Goal: Task Accomplishment & Management: Use online tool/utility

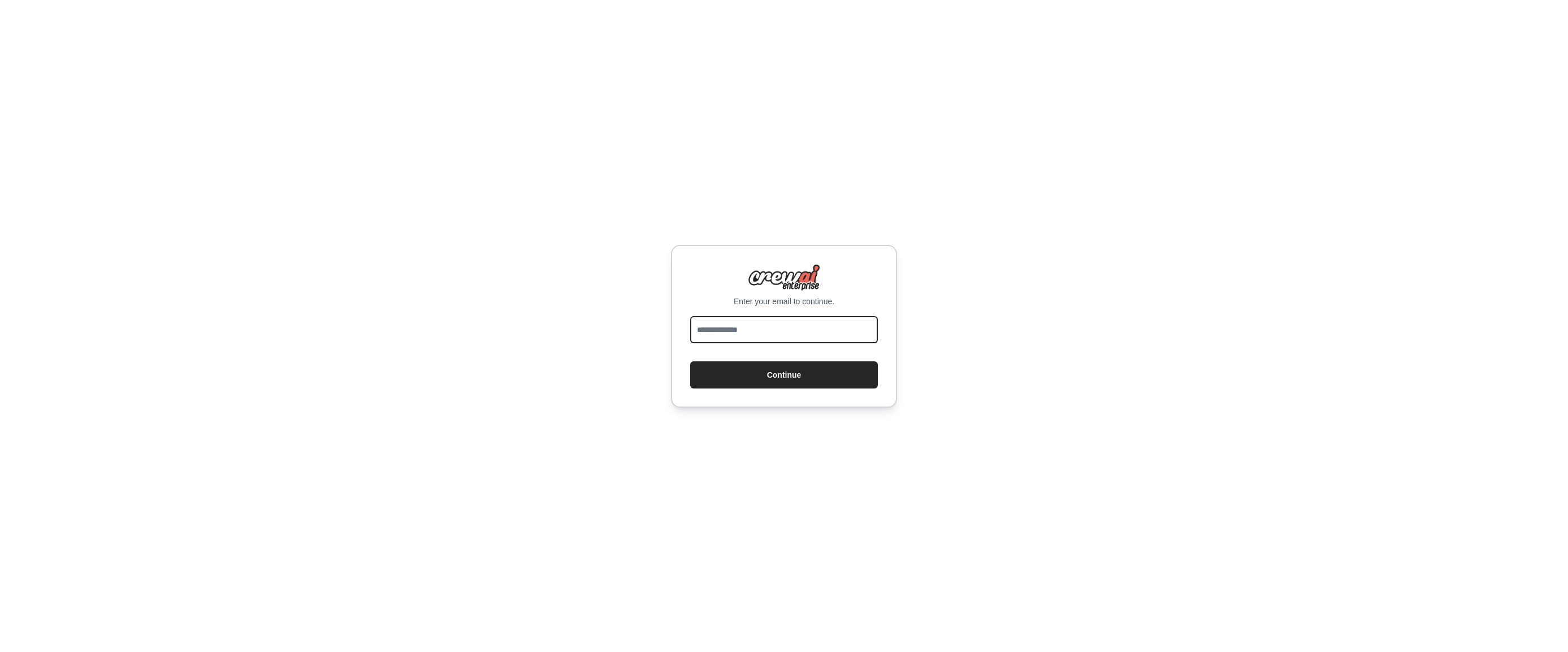
click at [805, 339] on input "email" at bounding box center [784, 330] width 188 height 27
type input "**********"
click at [796, 374] on button "Continue" at bounding box center [784, 375] width 188 height 27
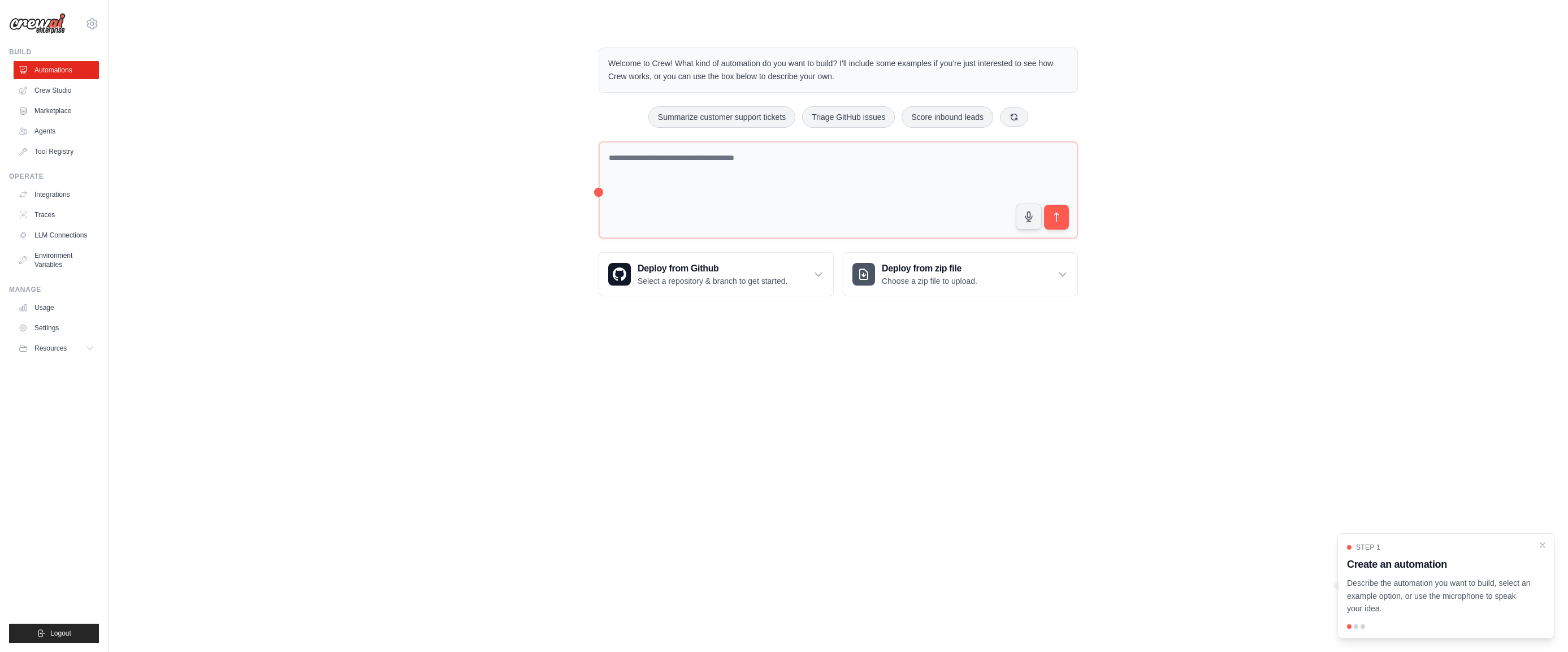
click at [1007, 442] on body "[EMAIL_ADDRESS][DOMAIN_NAME] Settings Build Automations Crew Studio" at bounding box center [784, 326] width 1568 height 652
click at [53, 236] on link "LLM Connections" at bounding box center [57, 235] width 85 height 18
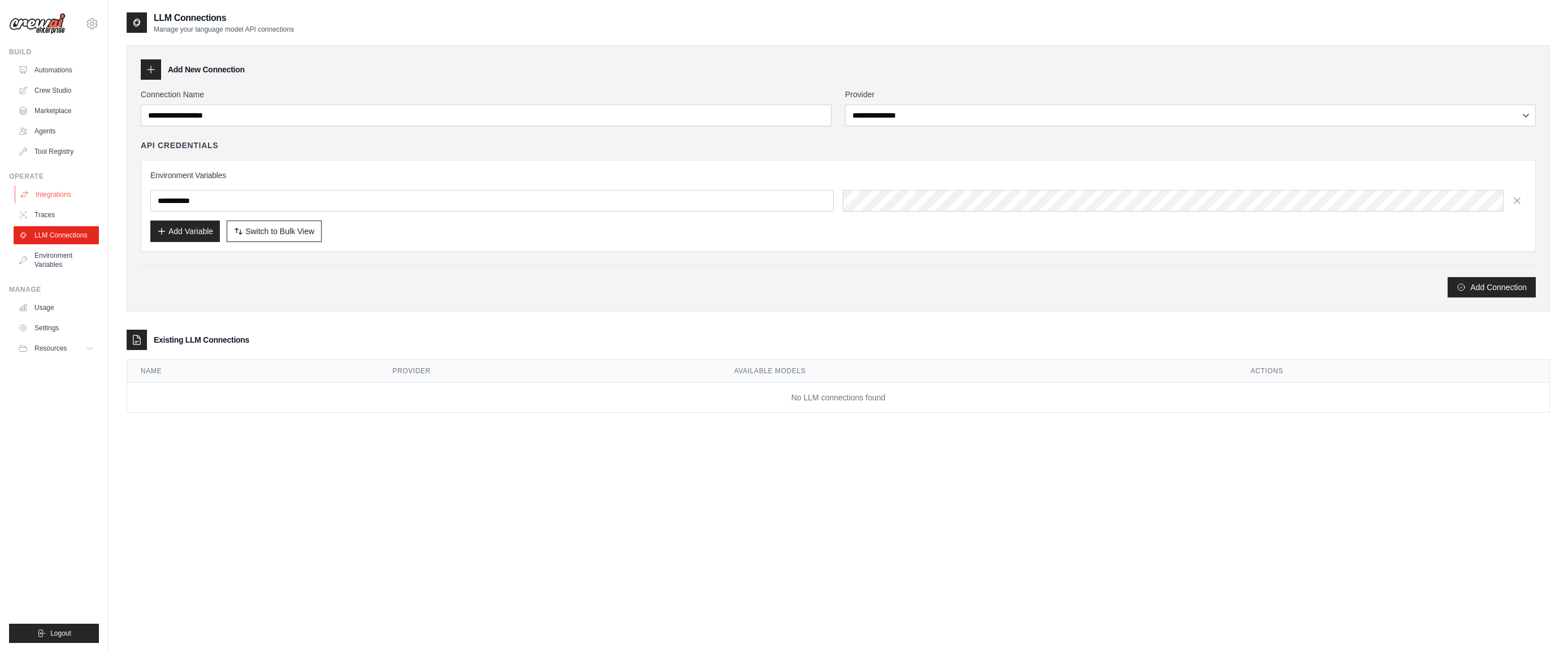
click at [60, 200] on link "Integrations" at bounding box center [57, 194] width 85 height 18
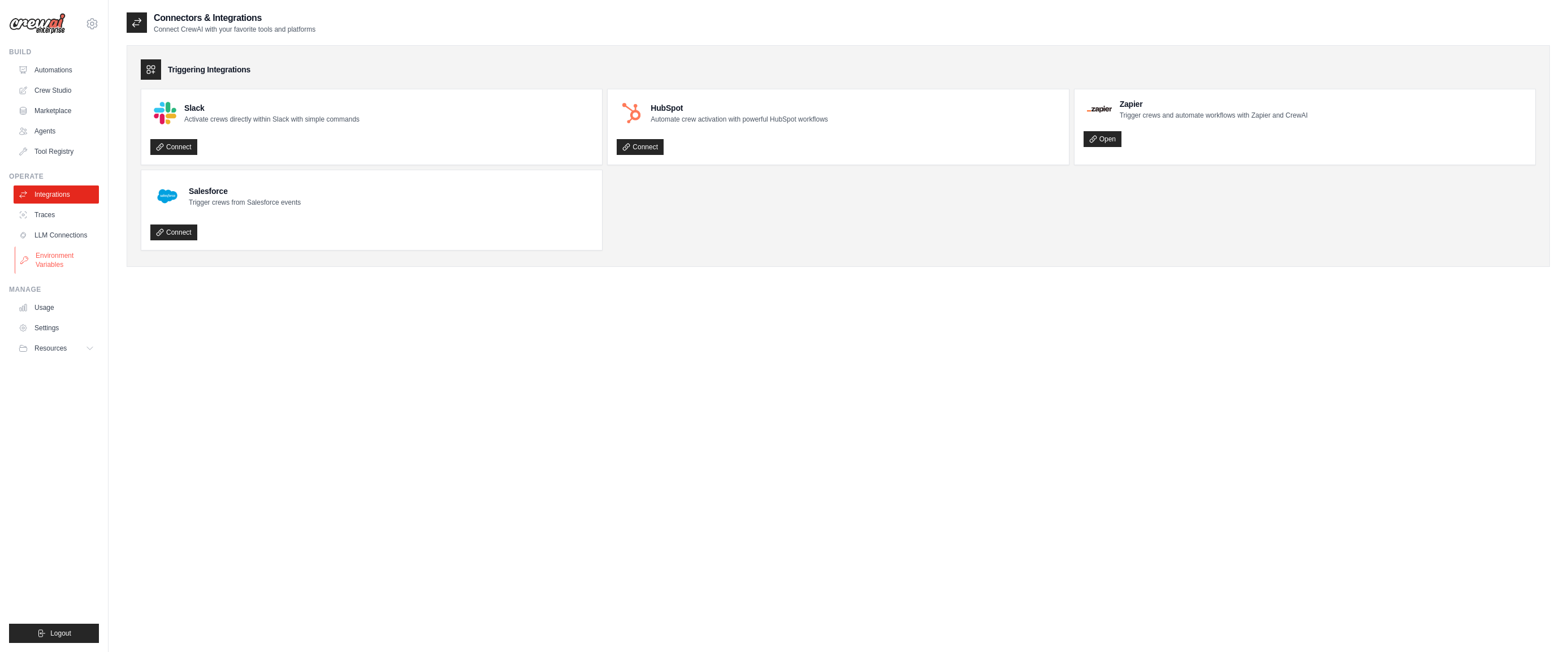
click at [57, 256] on link "Environment Variables" at bounding box center [57, 260] width 85 height 27
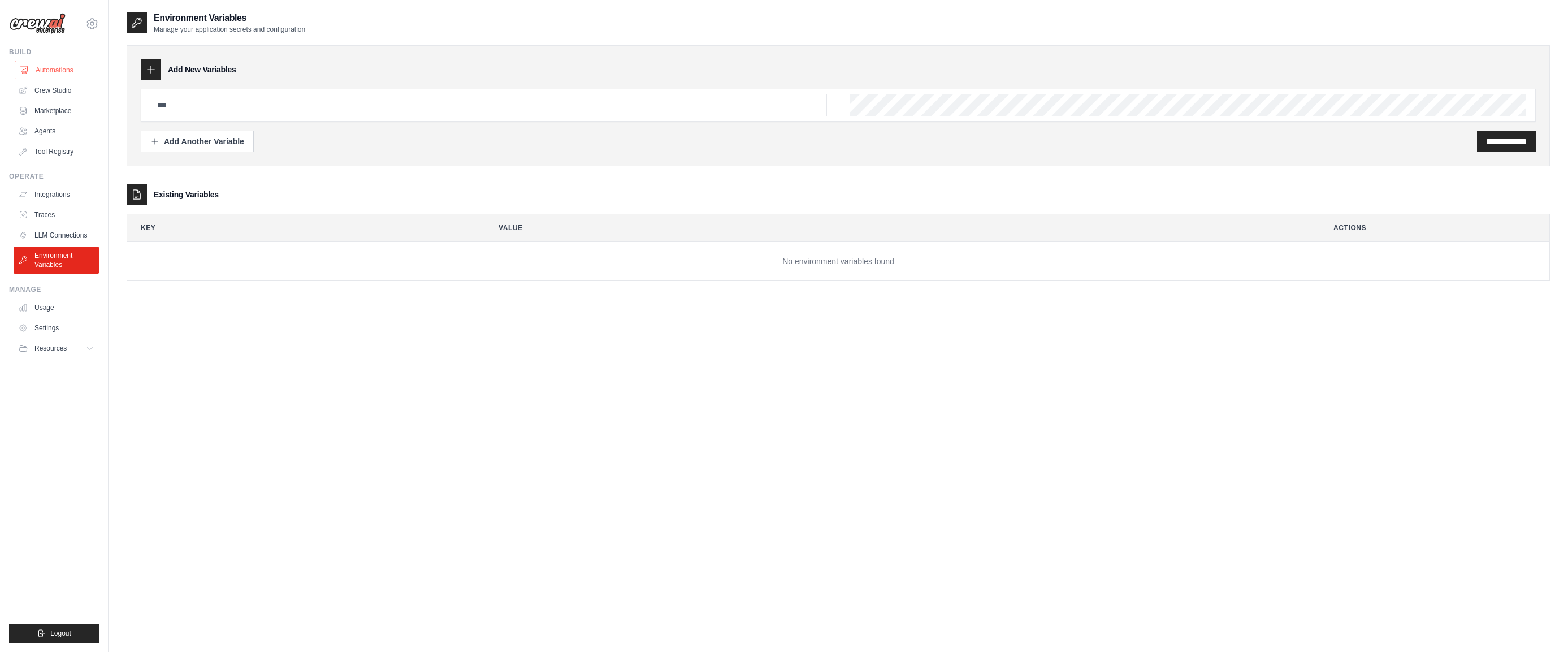
click at [57, 63] on link "Automations" at bounding box center [57, 70] width 85 height 18
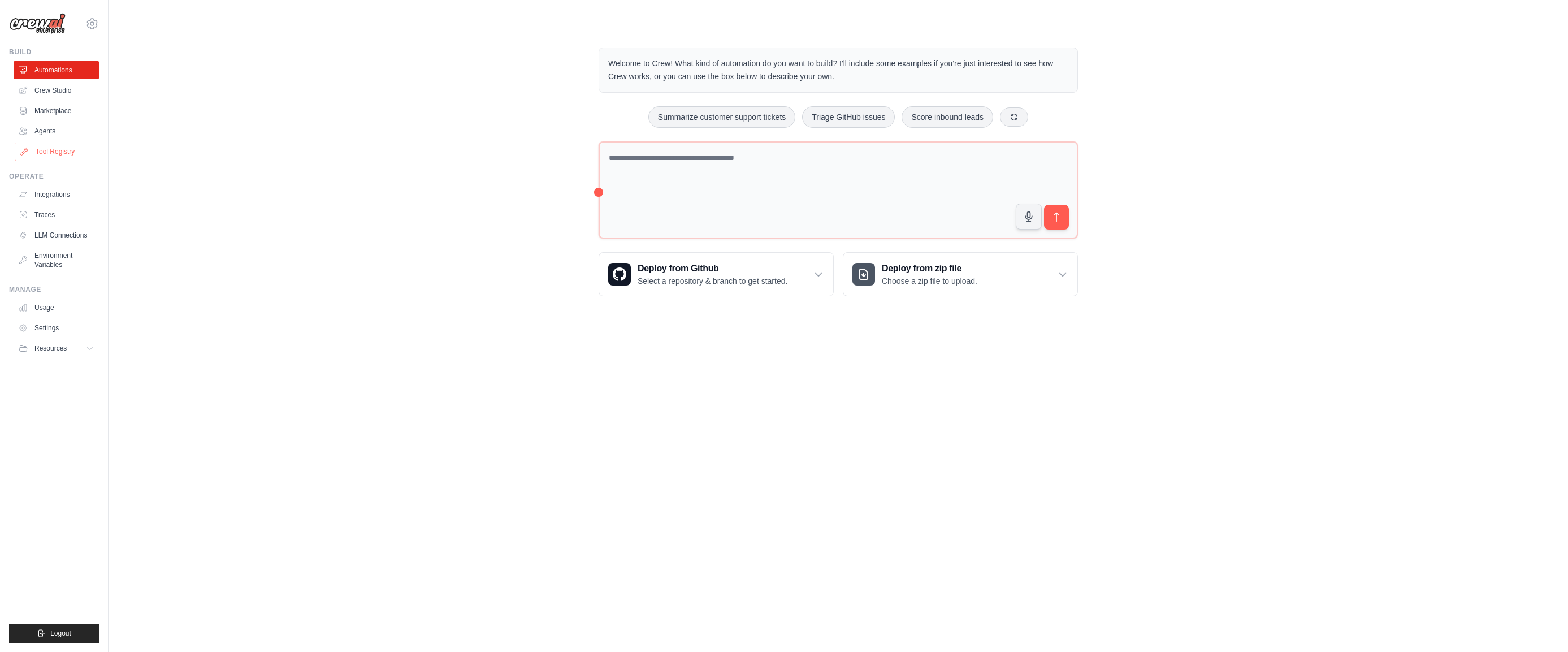
click at [63, 151] on link "Tool Registry" at bounding box center [57, 151] width 85 height 18
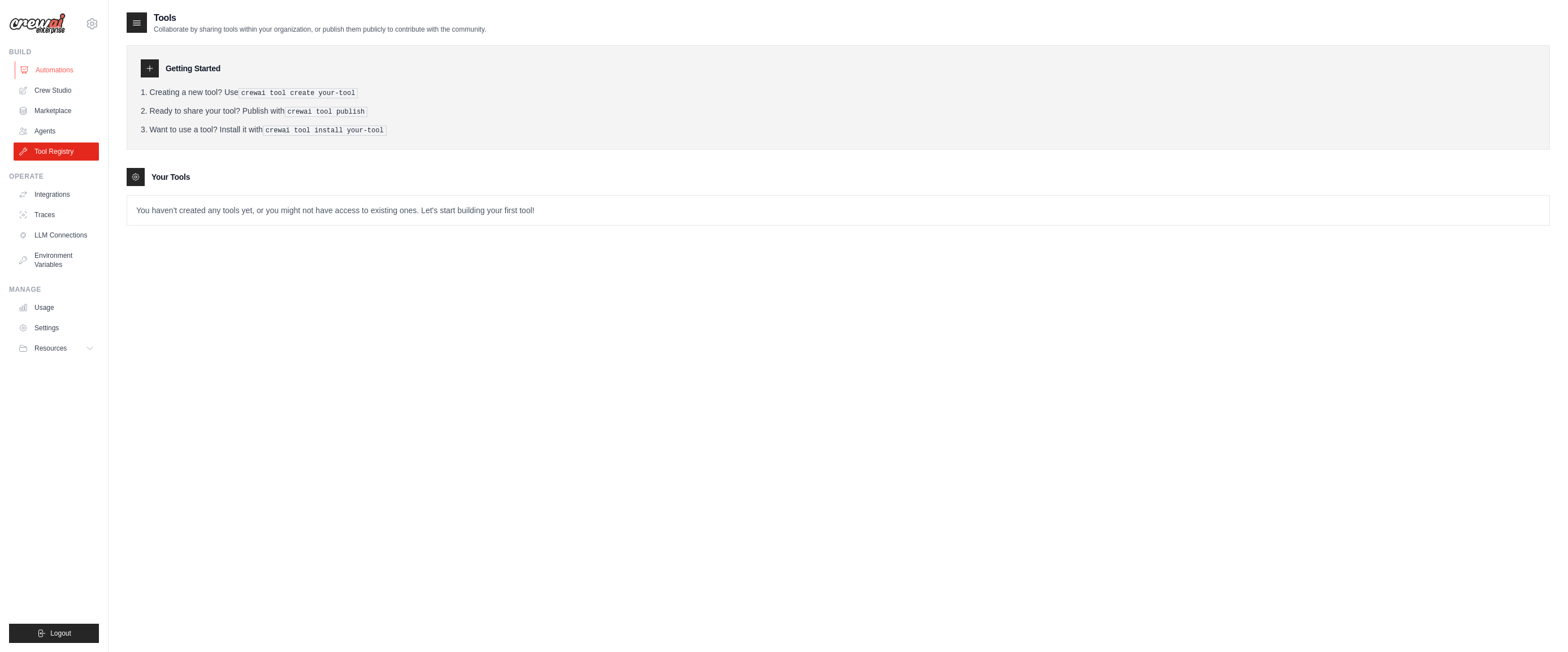
click at [45, 71] on link "Automations" at bounding box center [57, 70] width 85 height 18
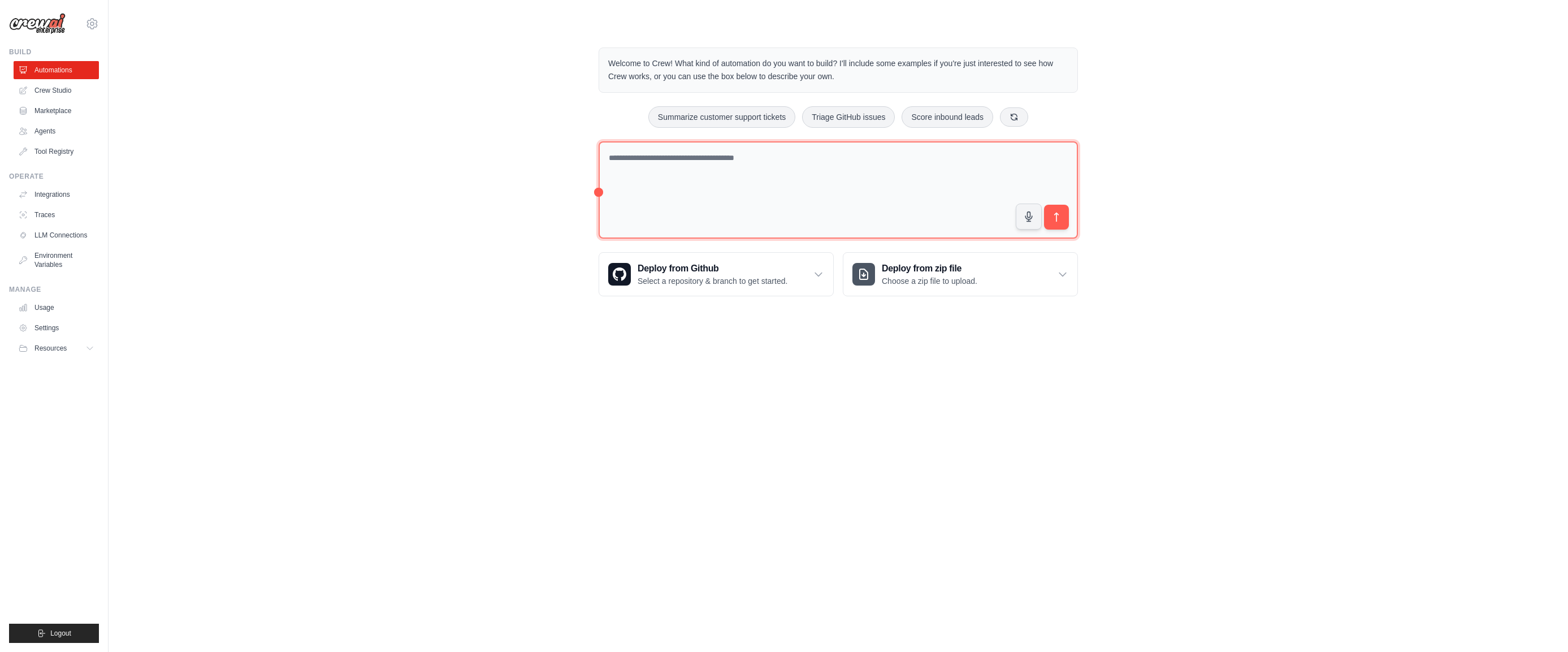
click at [754, 159] on textarea at bounding box center [838, 191] width 480 height 98
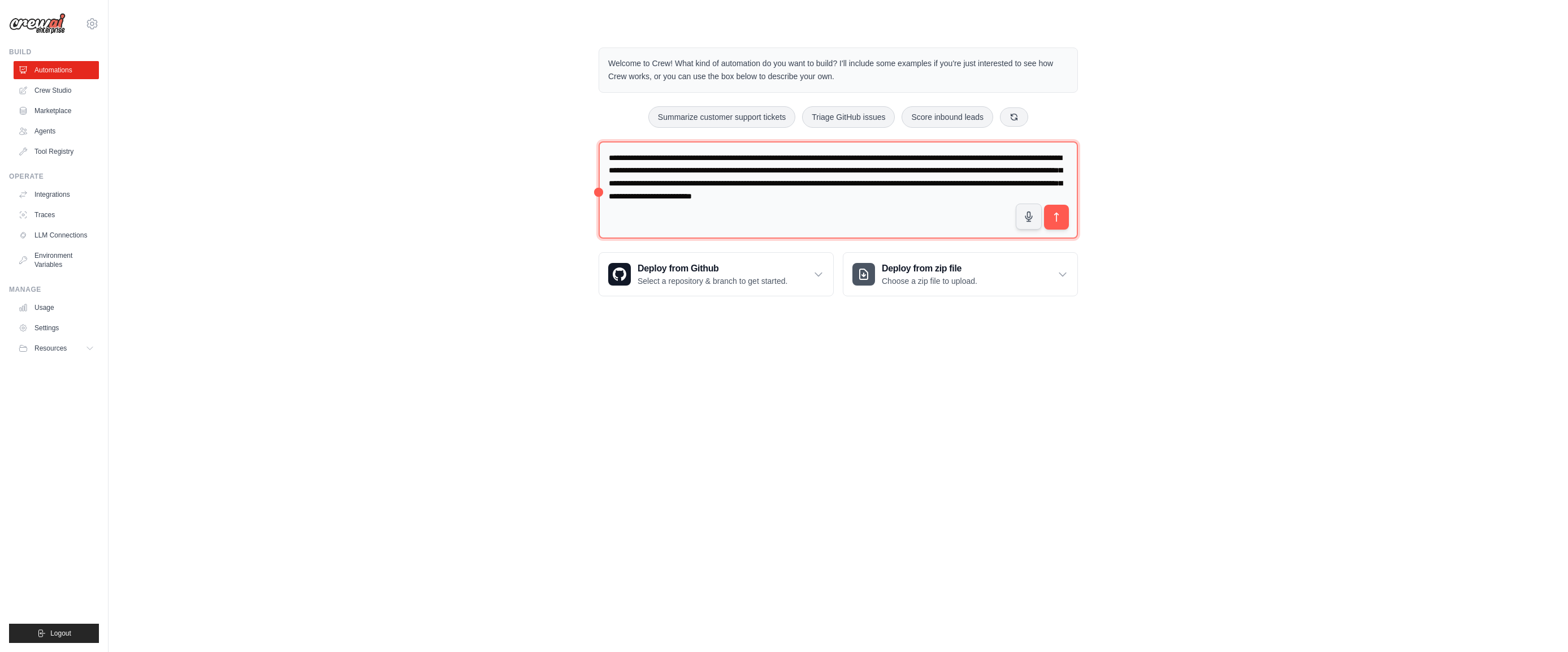
type textarea "**********"
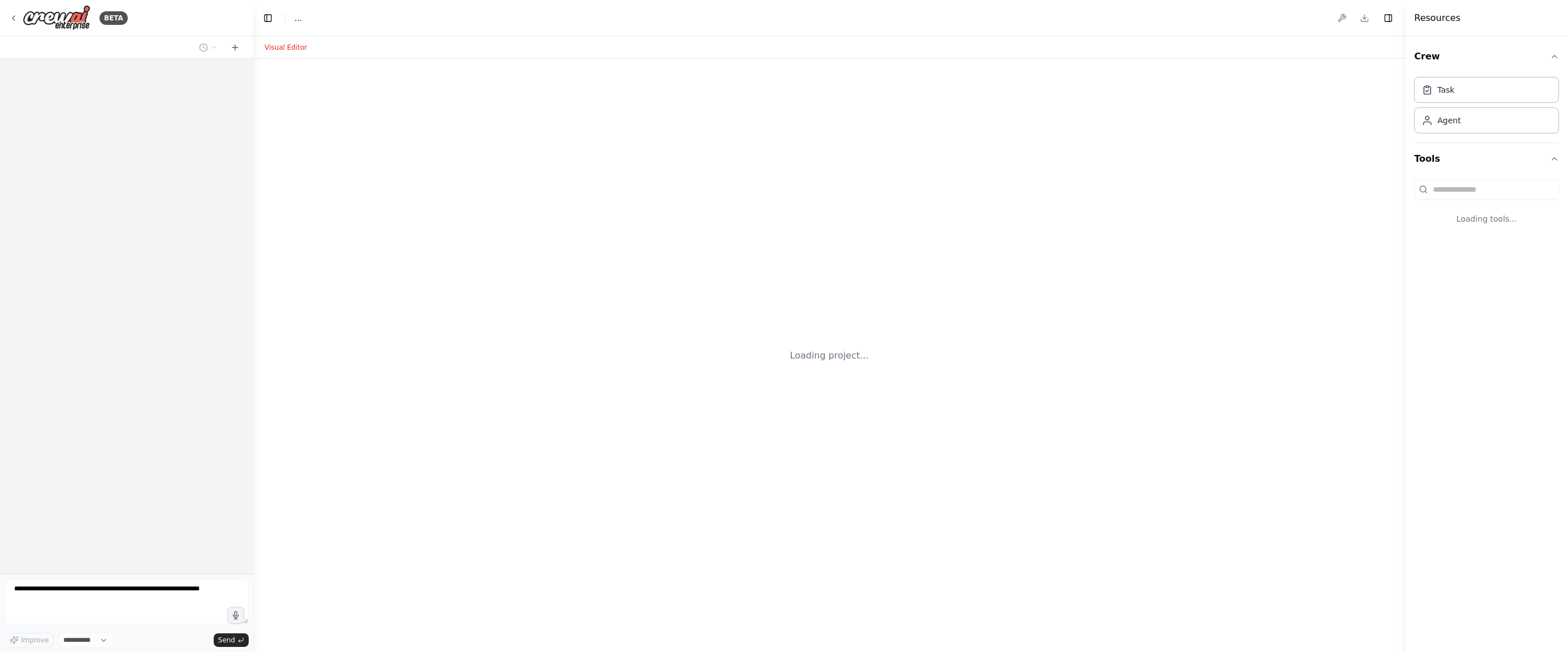
select select "****"
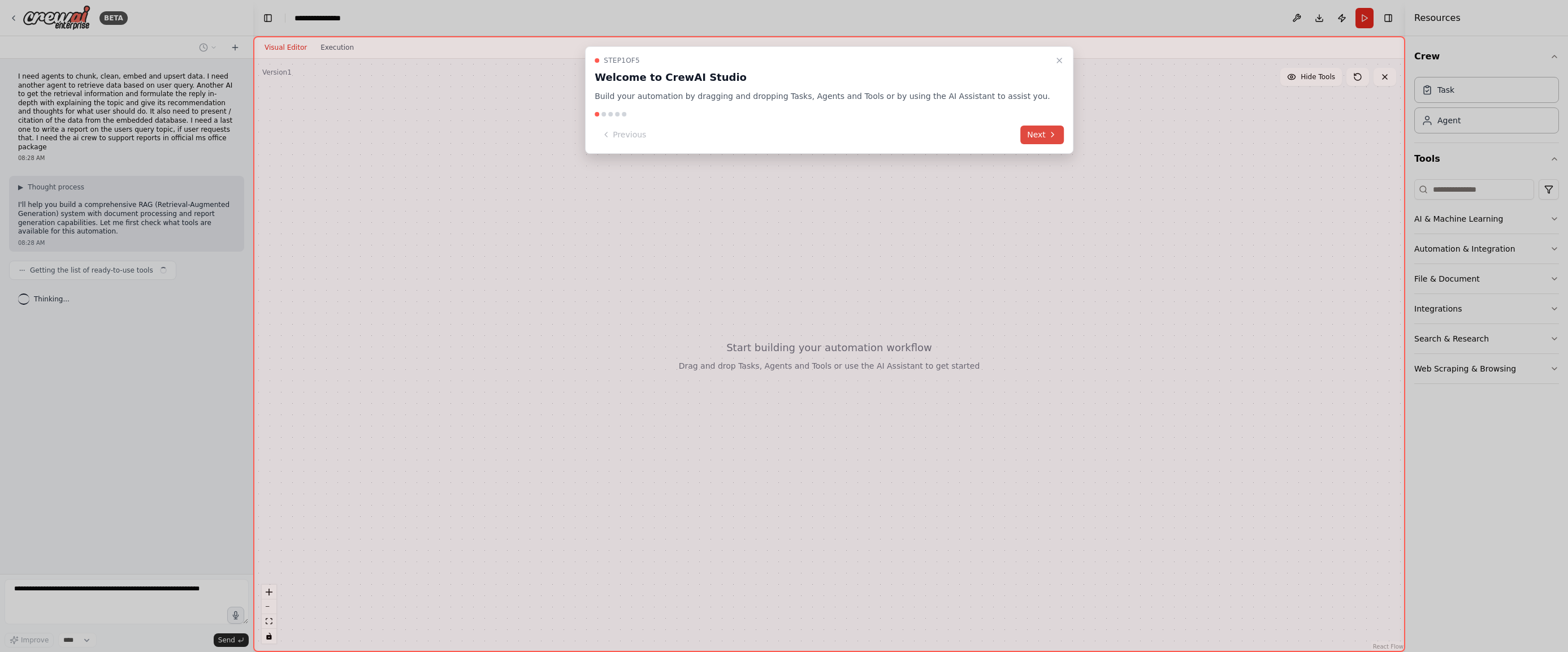
click at [1048, 133] on icon at bounding box center [1053, 134] width 9 height 9
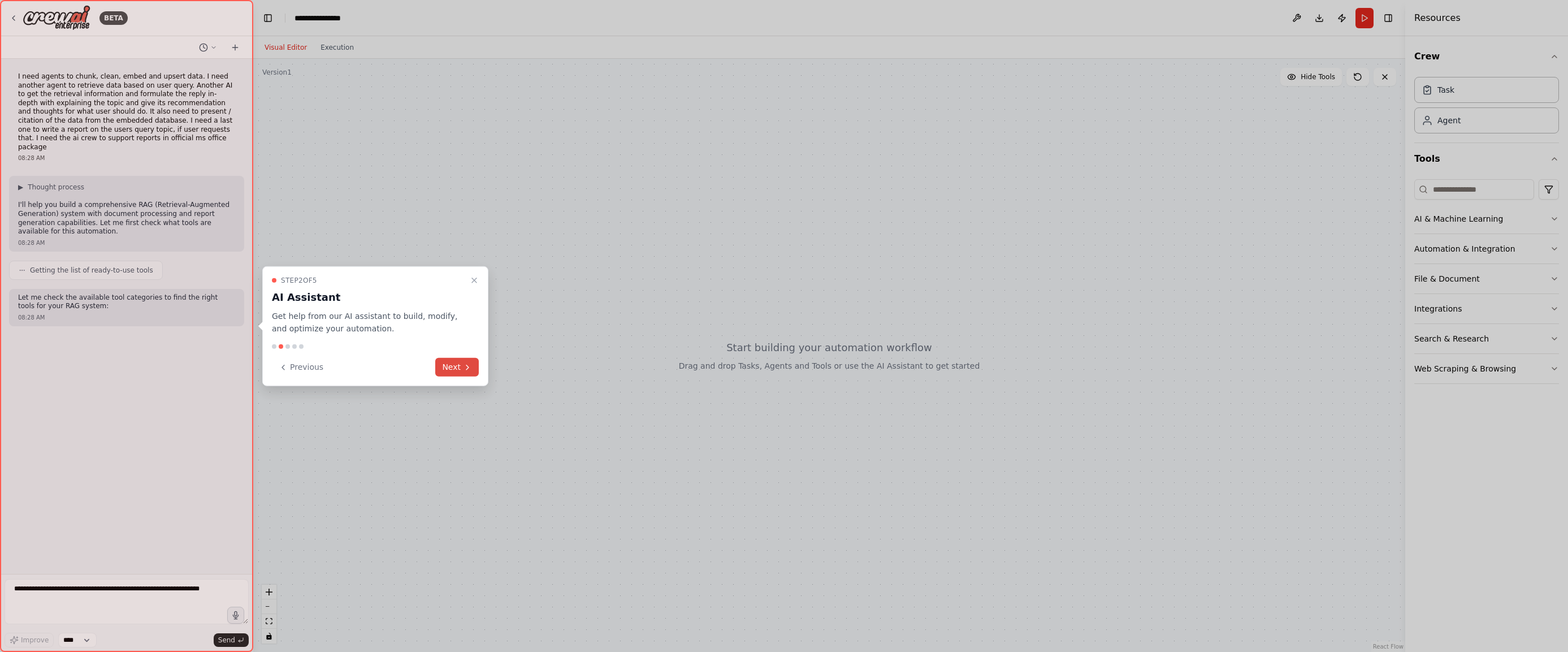
click at [471, 364] on icon at bounding box center [468, 367] width 9 height 9
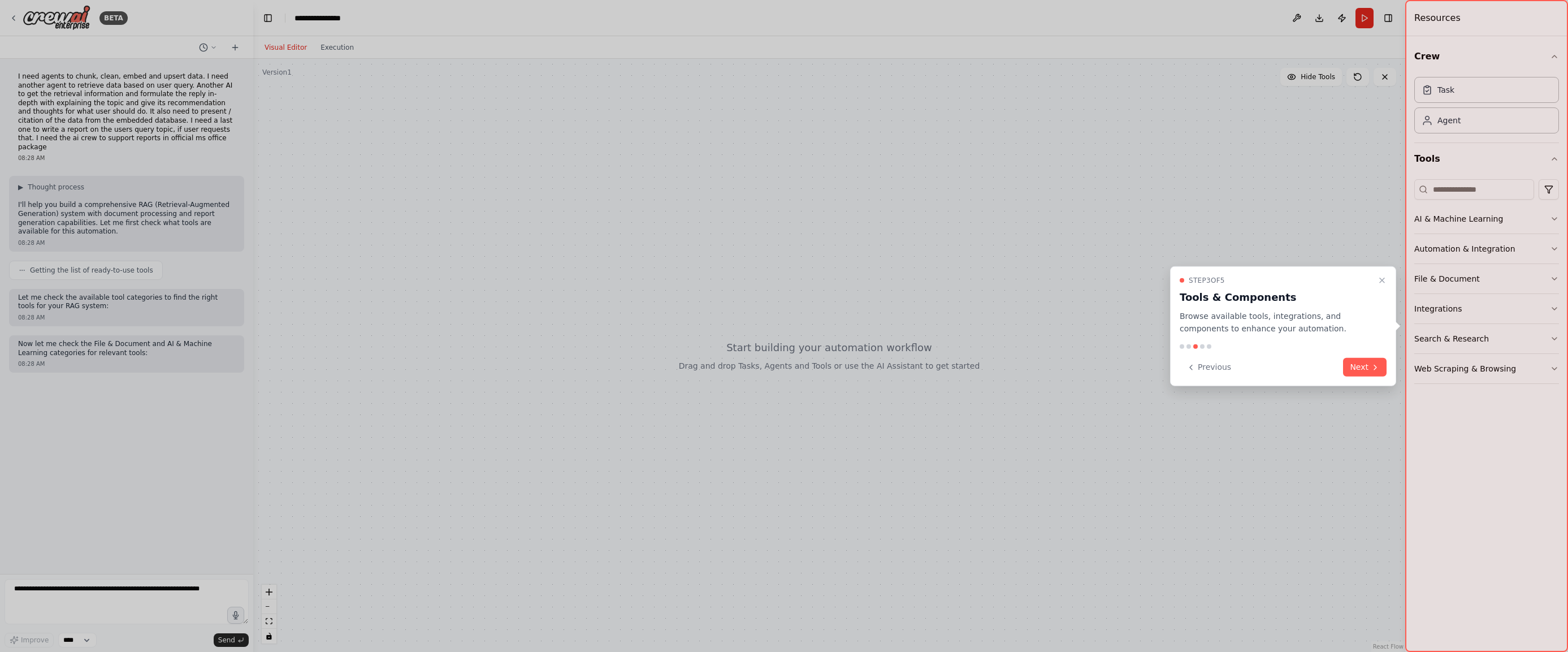
drag, startPoint x: 1380, startPoint y: 365, endPoint x: 1369, endPoint y: 379, distance: 17.8
click at [1368, 381] on div "Step 3 of 5 Tools & Components Browse available tools, integrations, and compon…" at bounding box center [1283, 326] width 226 height 120
click at [1369, 373] on button "Next" at bounding box center [1365, 367] width 43 height 19
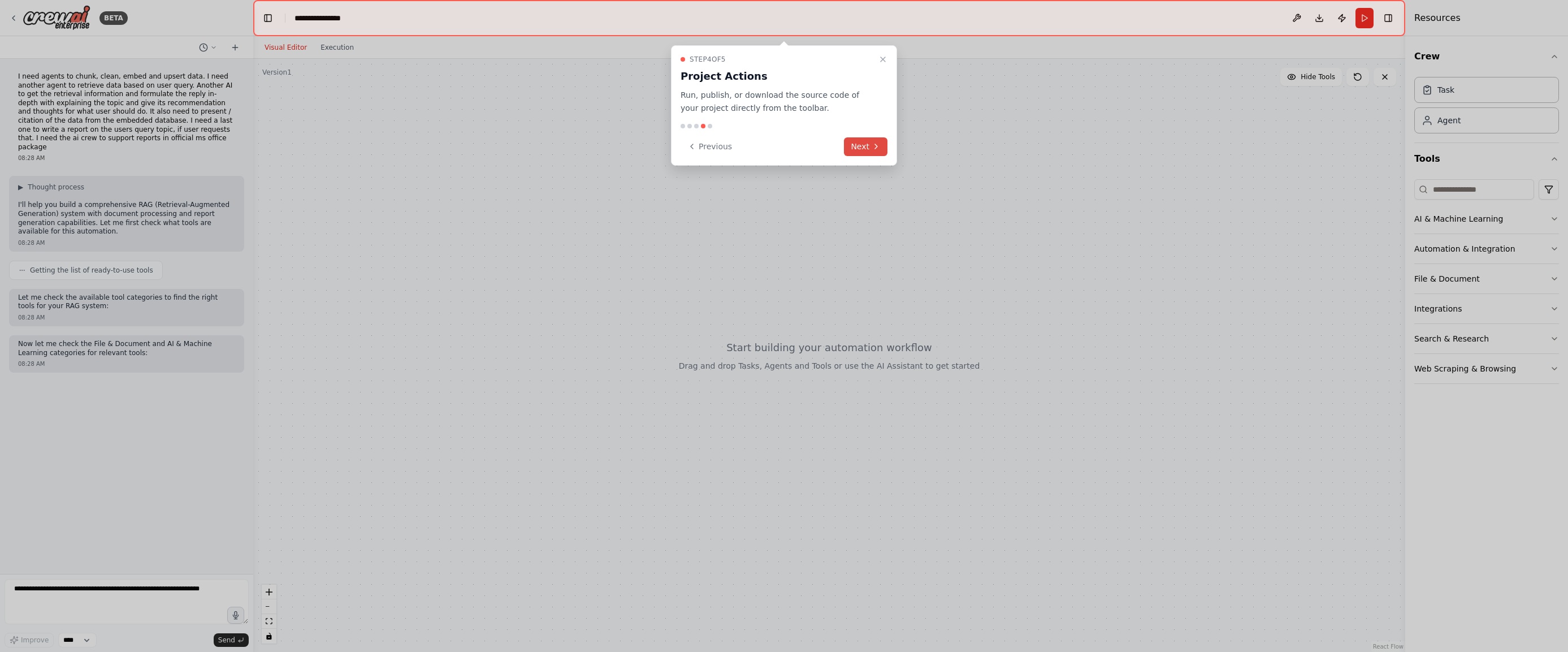
click at [871, 145] on icon at bounding box center [876, 147] width 9 height 9
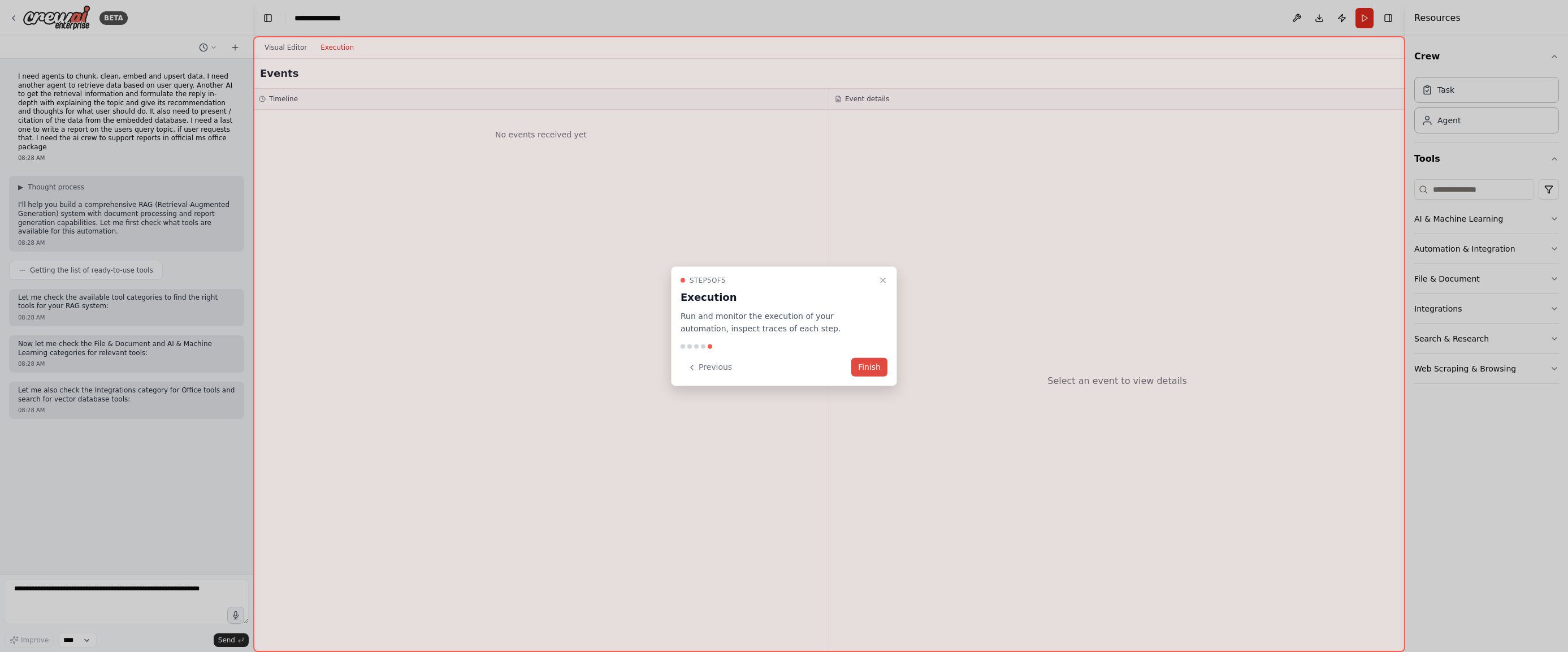
click at [878, 367] on button "Finish" at bounding box center [869, 367] width 37 height 19
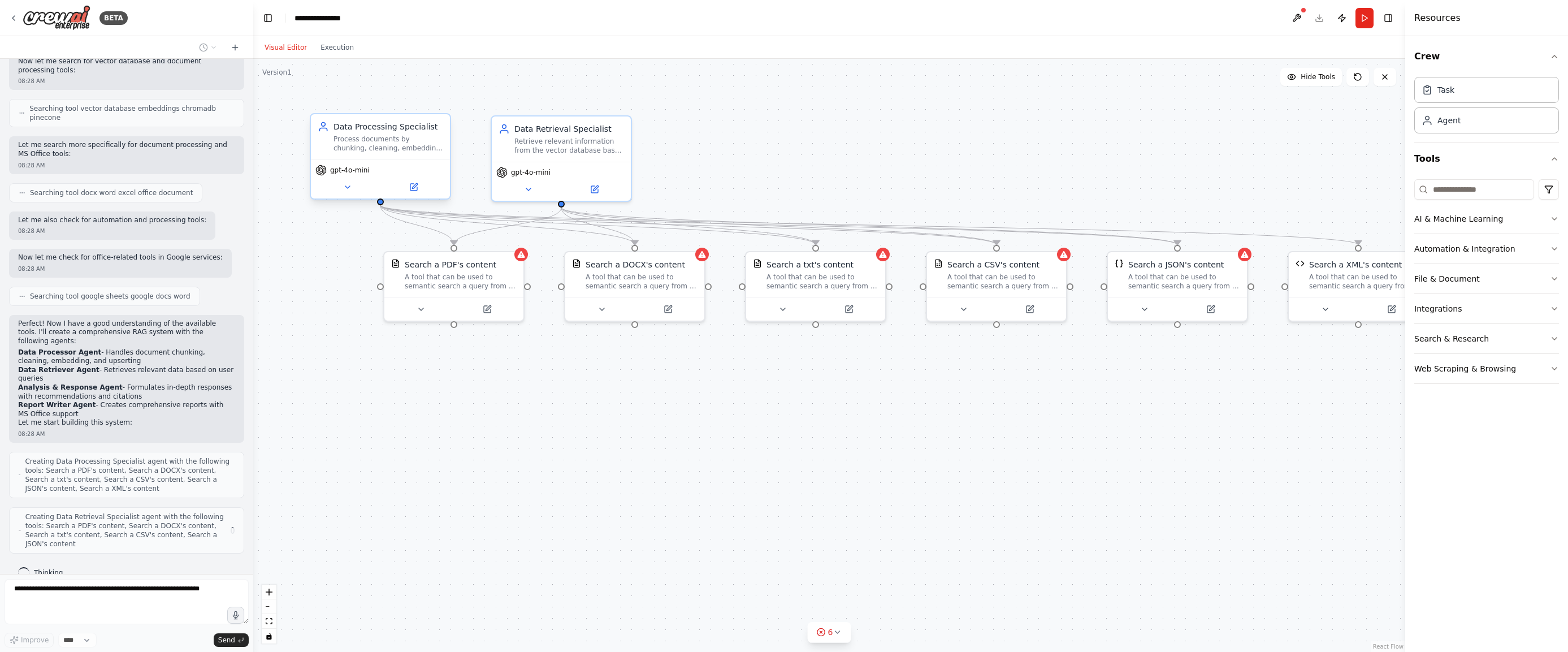
scroll to position [366, 0]
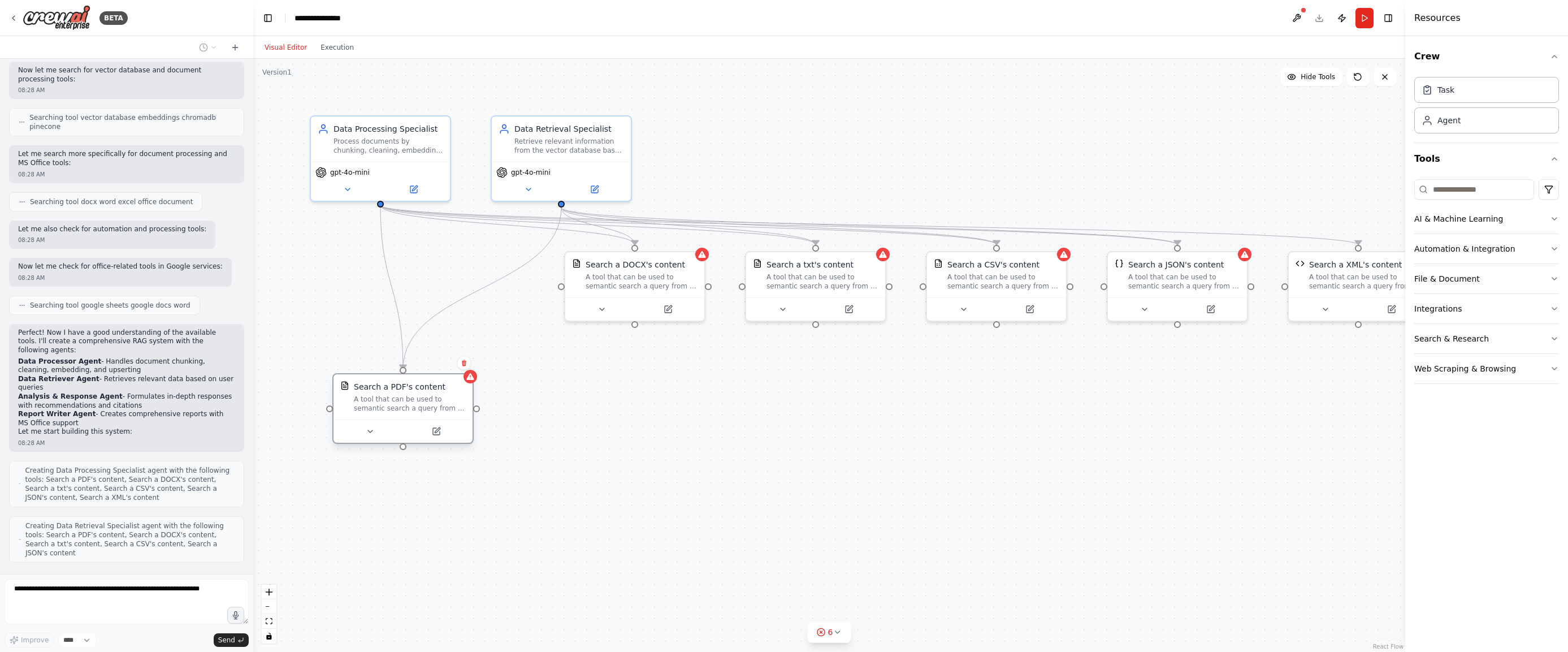
drag, startPoint x: 447, startPoint y: 279, endPoint x: 406, endPoint y: 388, distance: 116.5
click at [394, 397] on div "A tool that can be used to semantic search a query from a PDF's content." at bounding box center [409, 403] width 112 height 18
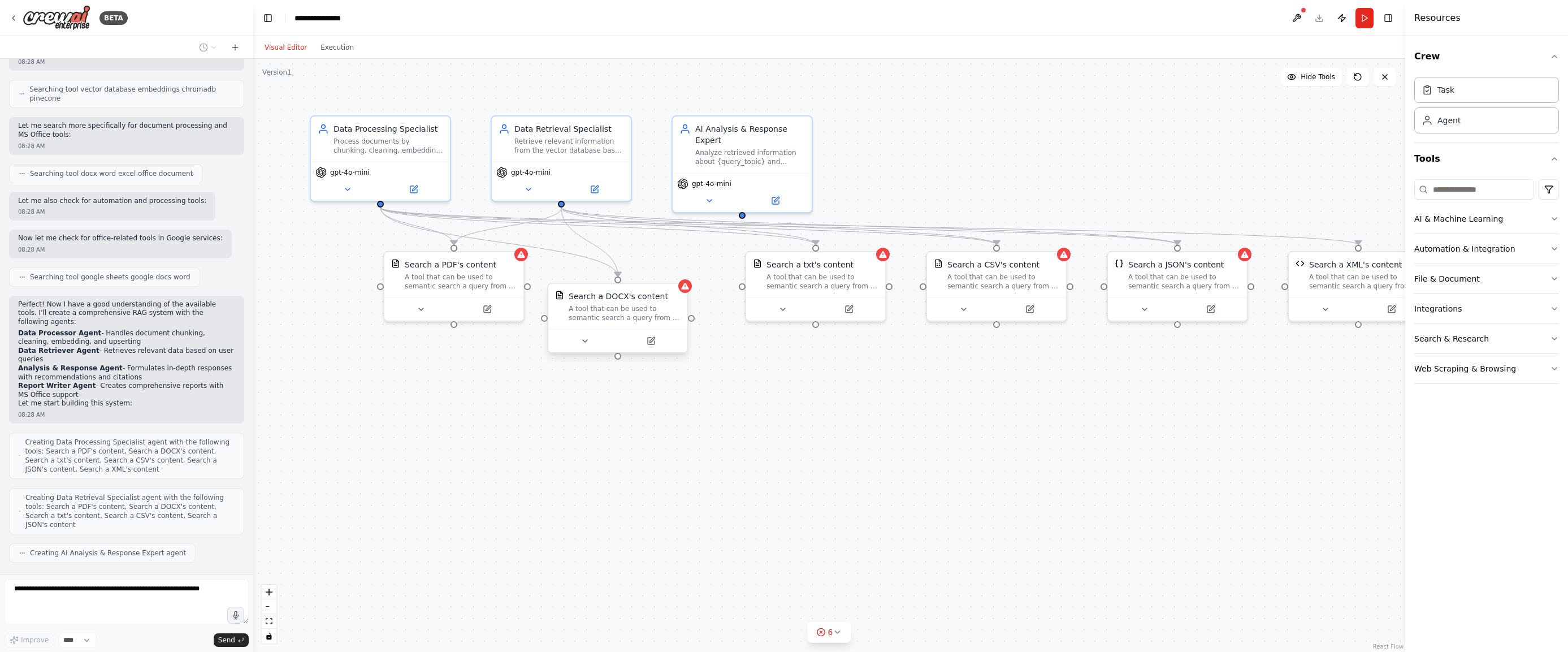
drag, startPoint x: 624, startPoint y: 282, endPoint x: 610, endPoint y: 314, distance: 34.9
click at [610, 314] on div "A tool that can be used to semantic search a query from a DOCX's content." at bounding box center [624, 313] width 112 height 18
drag, startPoint x: 453, startPoint y: 289, endPoint x: 415, endPoint y: 301, distance: 39.8
click at [415, 301] on div "Search a PDF's content A tool that can be used to semantic search a query from …" at bounding box center [414, 284] width 139 height 45
drag, startPoint x: 582, startPoint y: 309, endPoint x: 566, endPoint y: 290, distance: 24.8
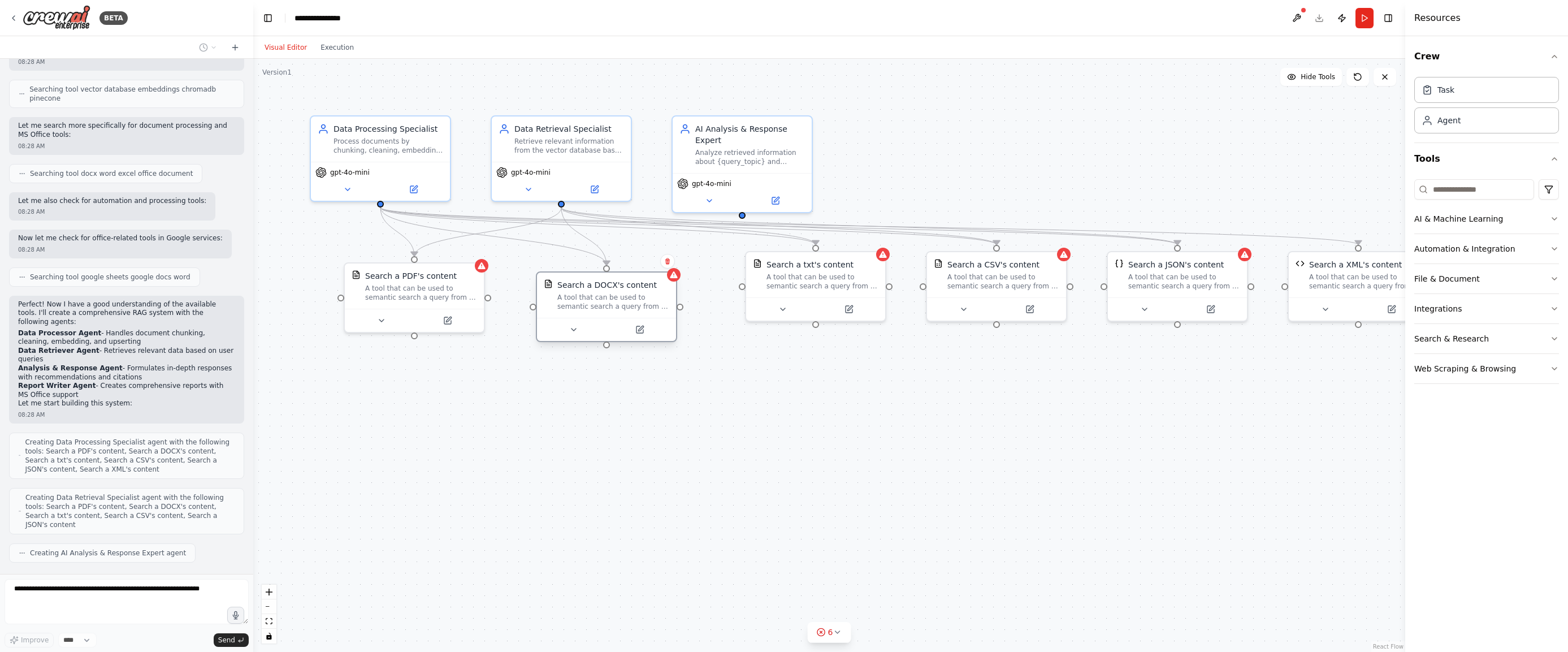
click at [566, 290] on div "Search a DOCX's content A tool that can be used to semantic search a query from…" at bounding box center [613, 295] width 112 height 32
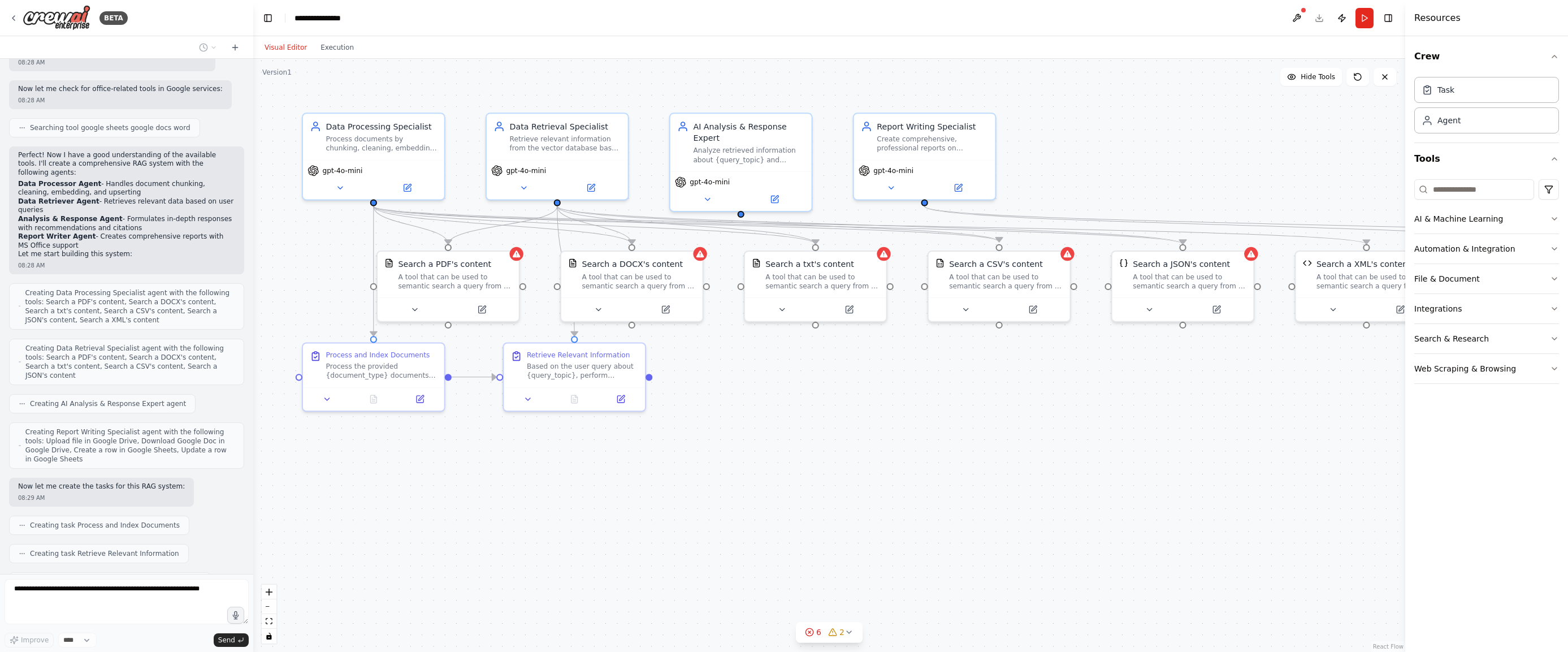
scroll to position [572, 0]
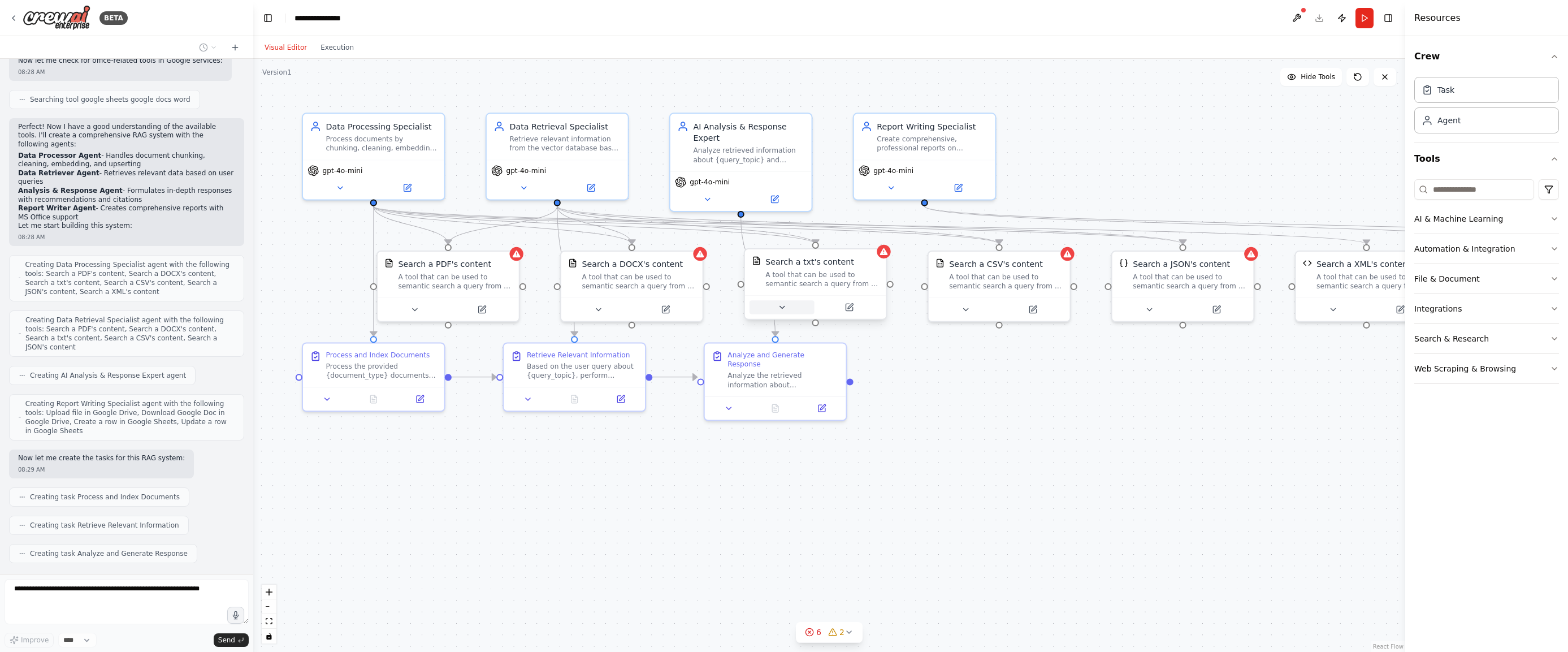
click at [774, 308] on button at bounding box center [781, 307] width 65 height 13
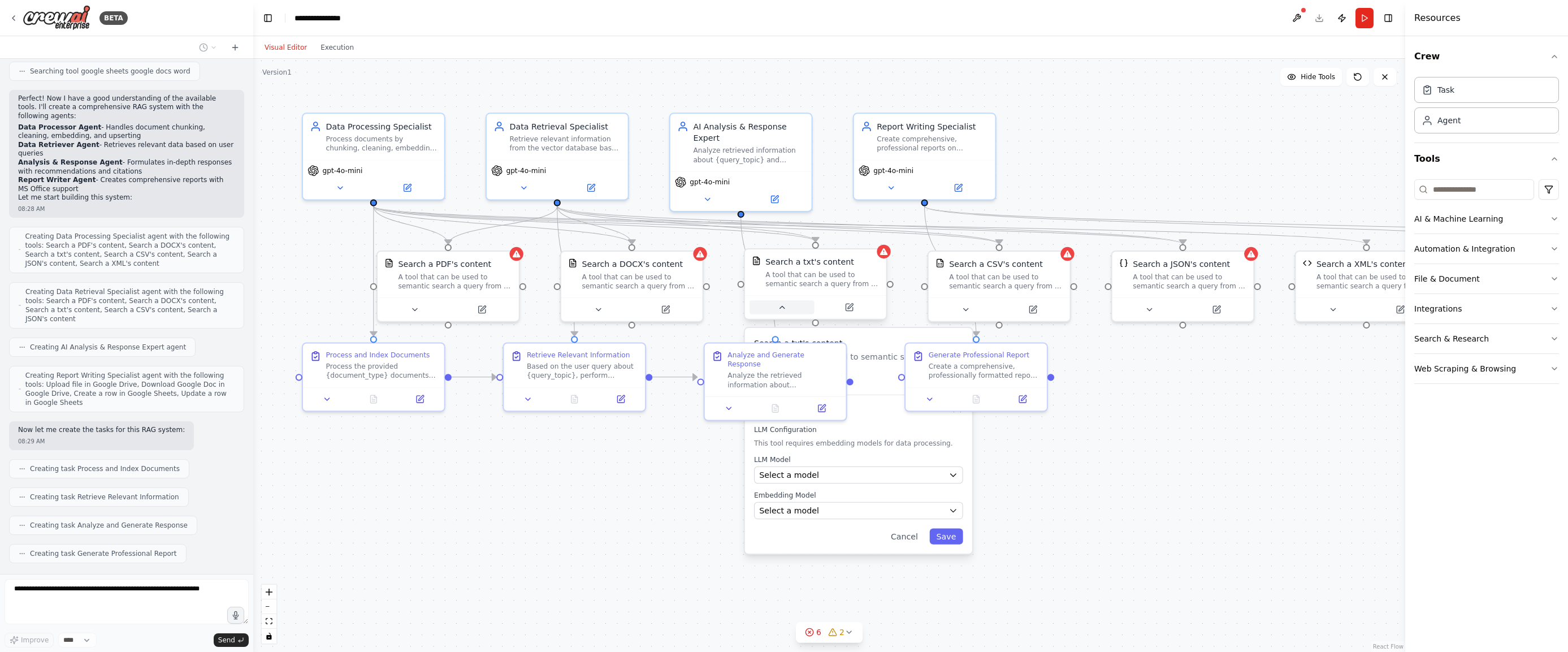
click at [774, 308] on button at bounding box center [781, 307] width 65 height 13
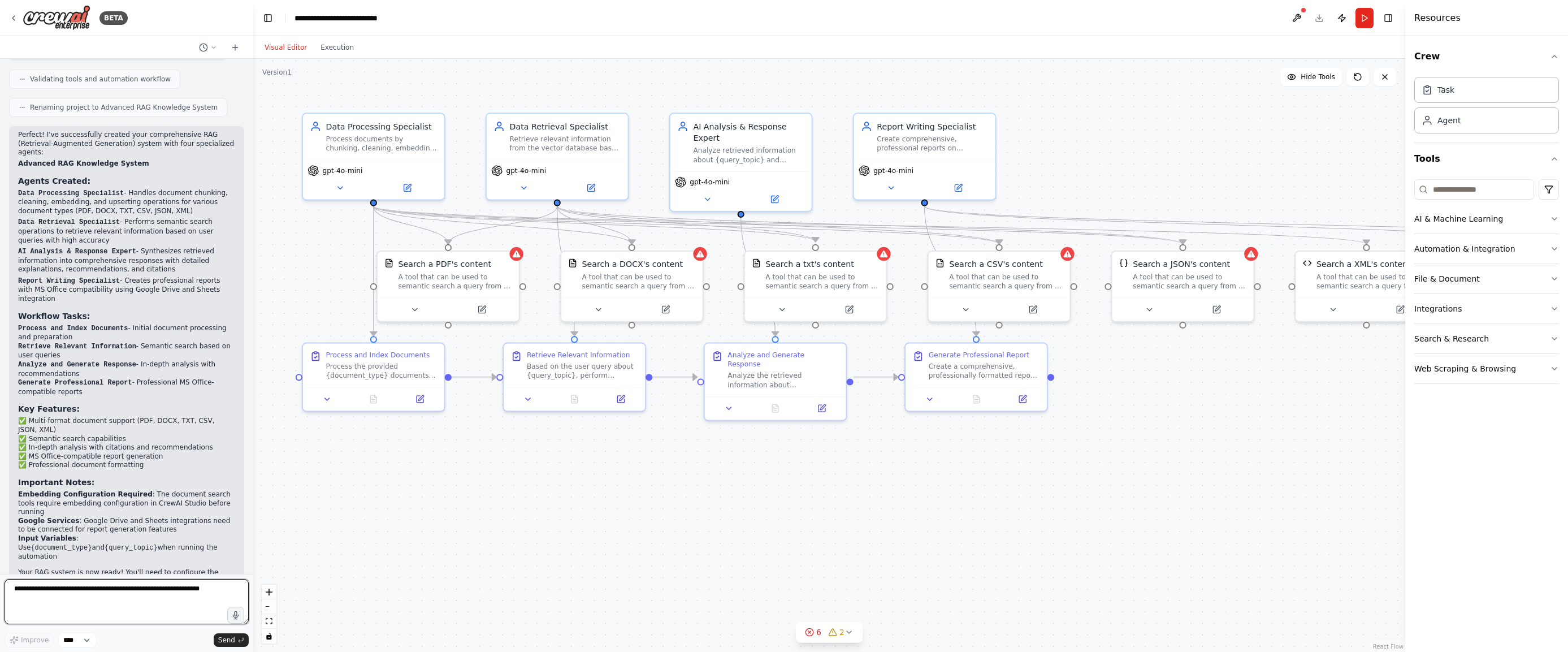
scroll to position [1150, 0]
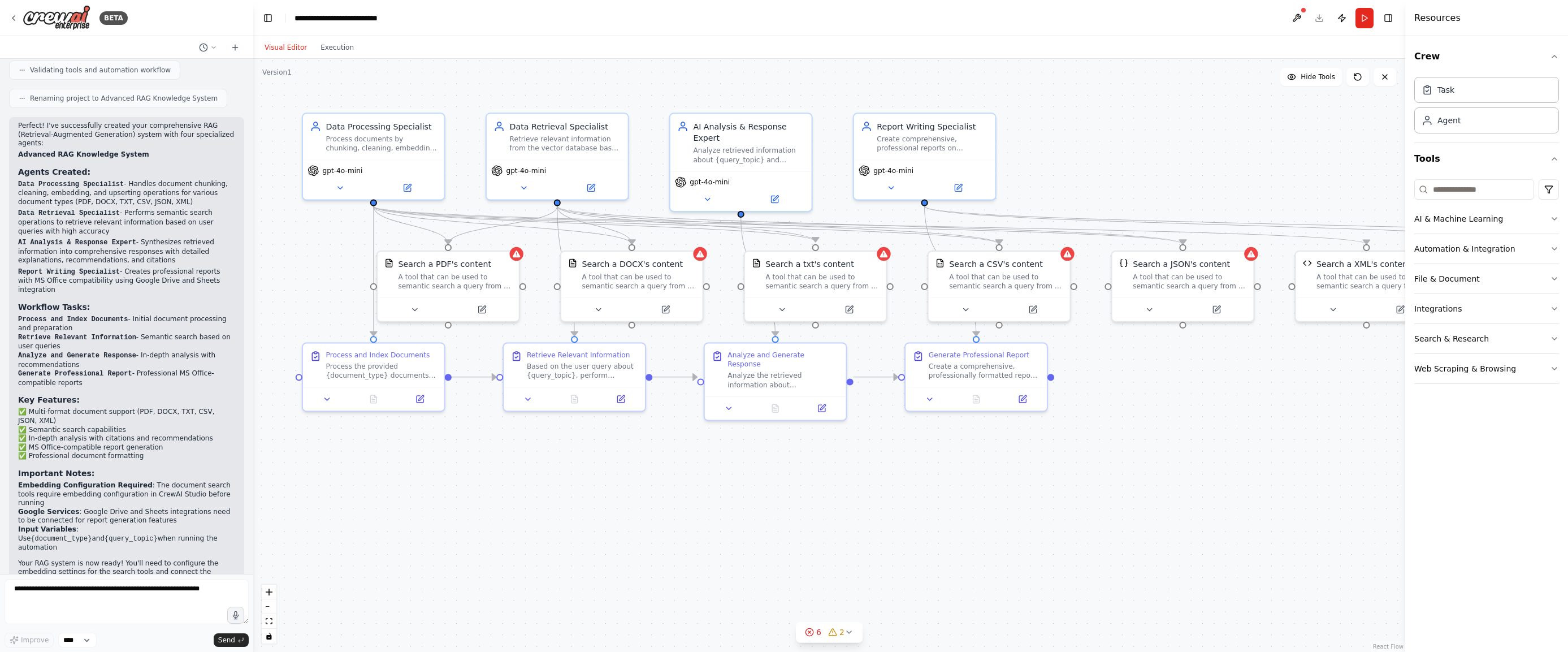
drag, startPoint x: 99, startPoint y: 349, endPoint x: 90, endPoint y: 336, distance: 15.8
click at [90, 369] on li "Generate Professional Report - Professional MS Office-compatible reports" at bounding box center [126, 378] width 217 height 18
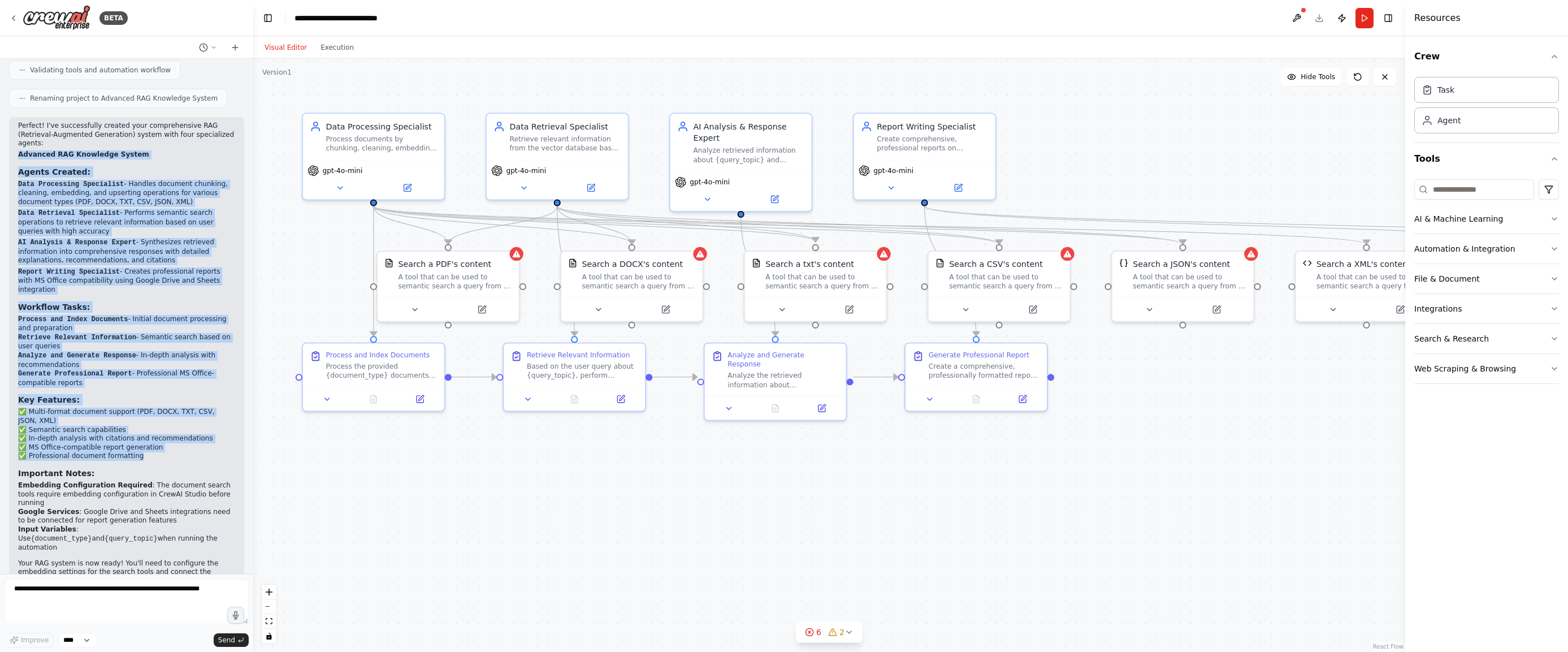
drag, startPoint x: 151, startPoint y: 423, endPoint x: 15, endPoint y: 129, distance: 323.9
click at [15, 129] on div "Perfect! I've successfully created your comprehensive RAG (Retrieval-Augmented …" at bounding box center [127, 368] width 235 height 502
copy div "Advanced RAG Knowledge System Agents Created: Data Processing Specialist - Hand…"
click at [428, 512] on div ".deletable-edge-delete-btn { width: 20px; height: 20px; border: 0px solid #ffff…" at bounding box center [829, 356] width 1152 height 594
click at [1550, 214] on icon "button" at bounding box center [1555, 219] width 9 height 9
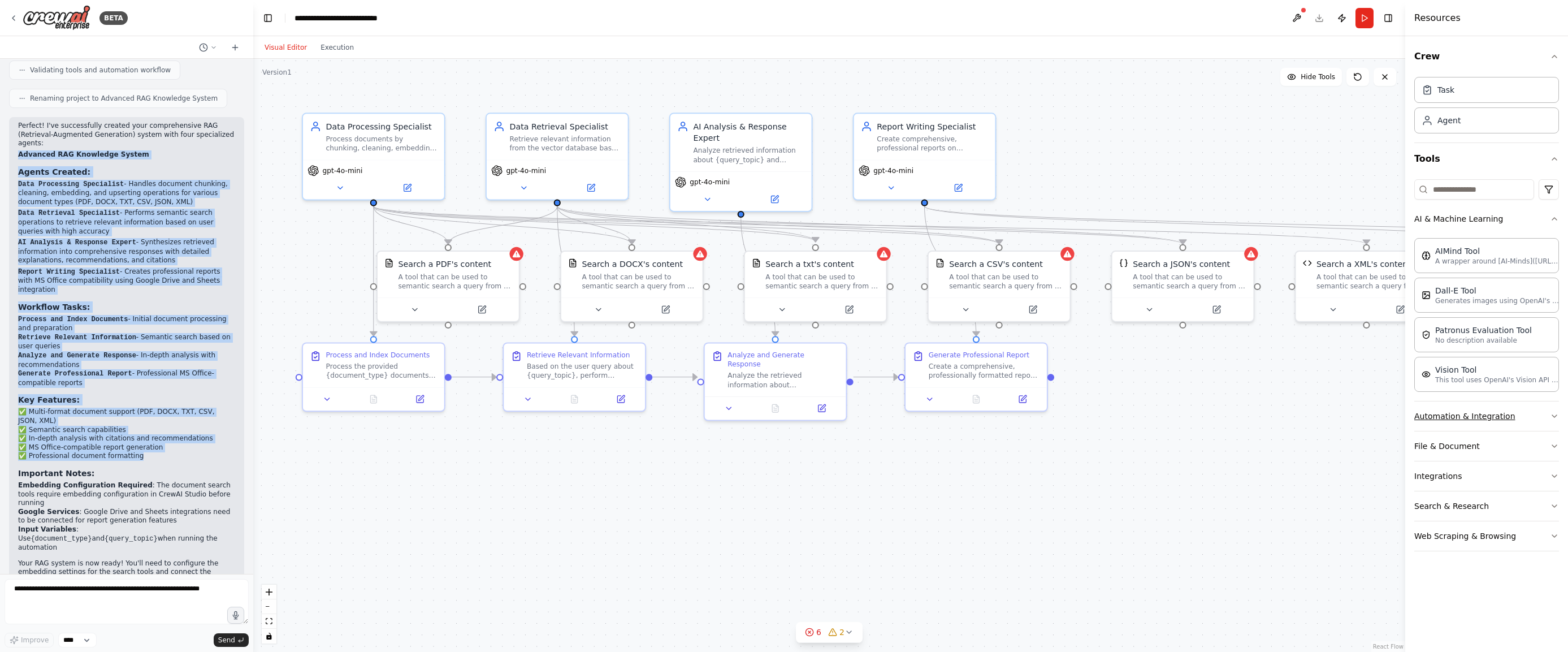
click at [1552, 416] on icon "button" at bounding box center [1555, 416] width 9 height 9
click at [1550, 495] on icon "button" at bounding box center [1555, 495] width 9 height 9
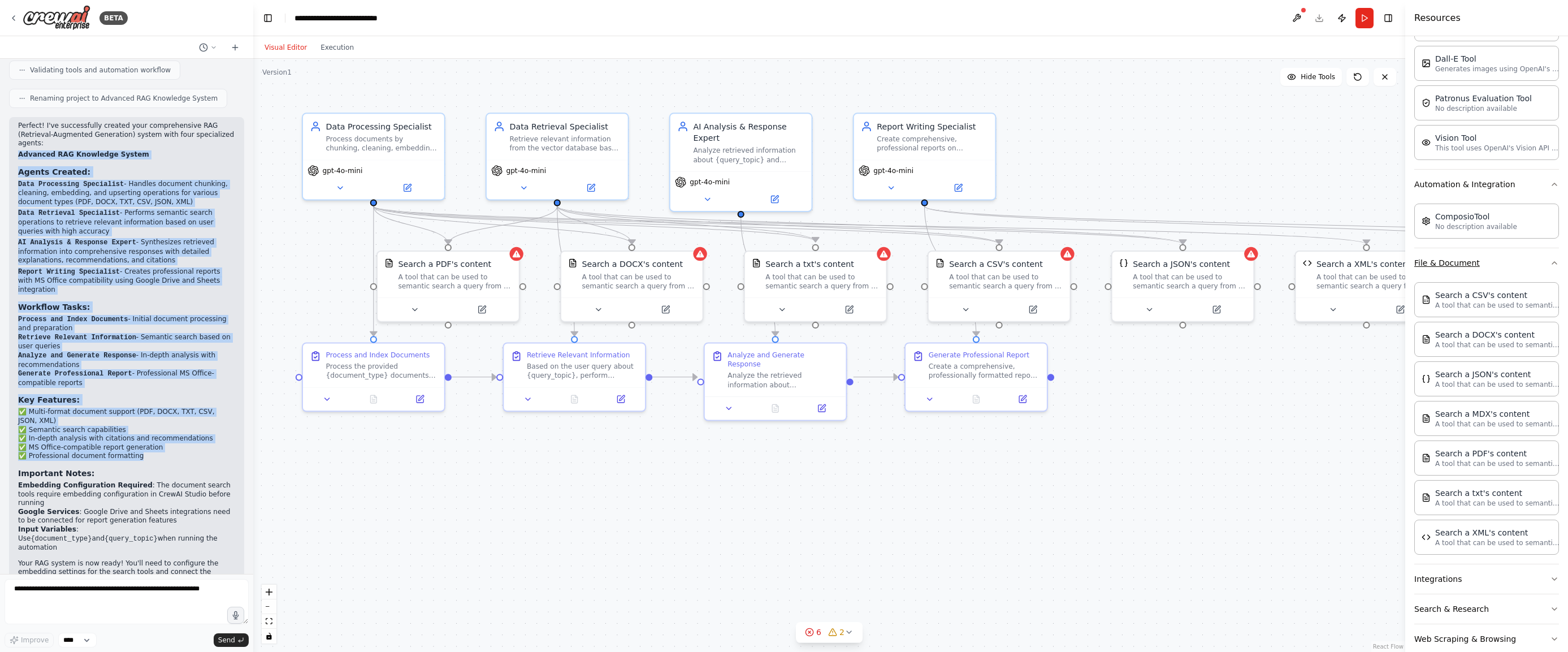
scroll to position [253, 0]
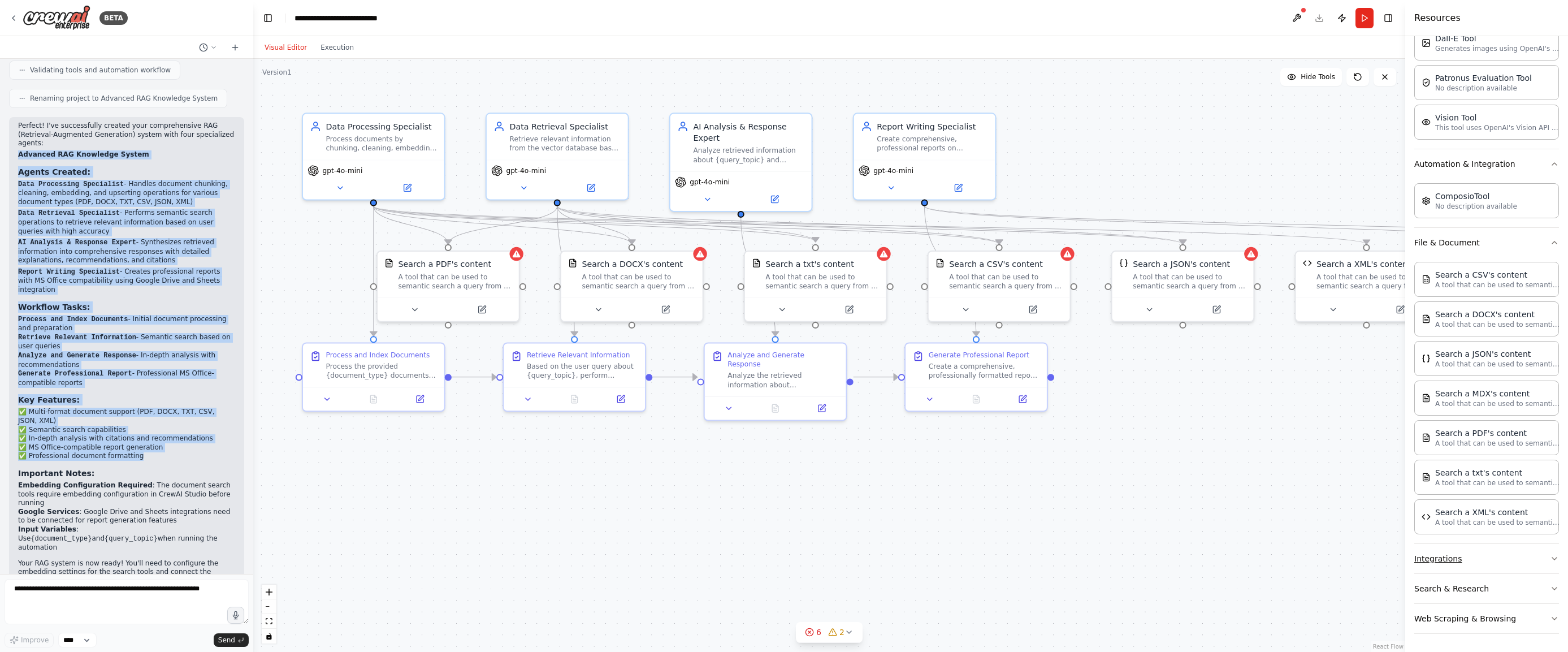
click at [1554, 556] on icon "button" at bounding box center [1555, 559] width 9 height 9
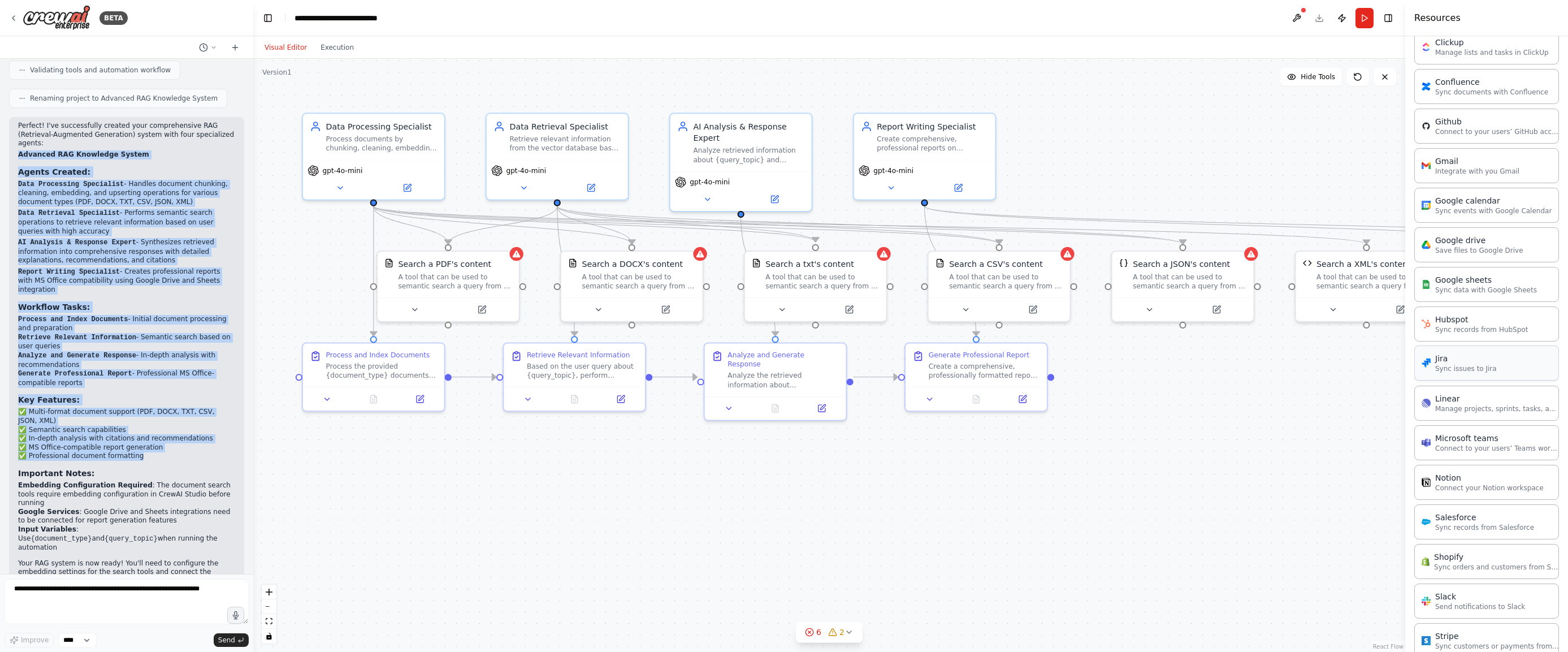
scroll to position [1014, 0]
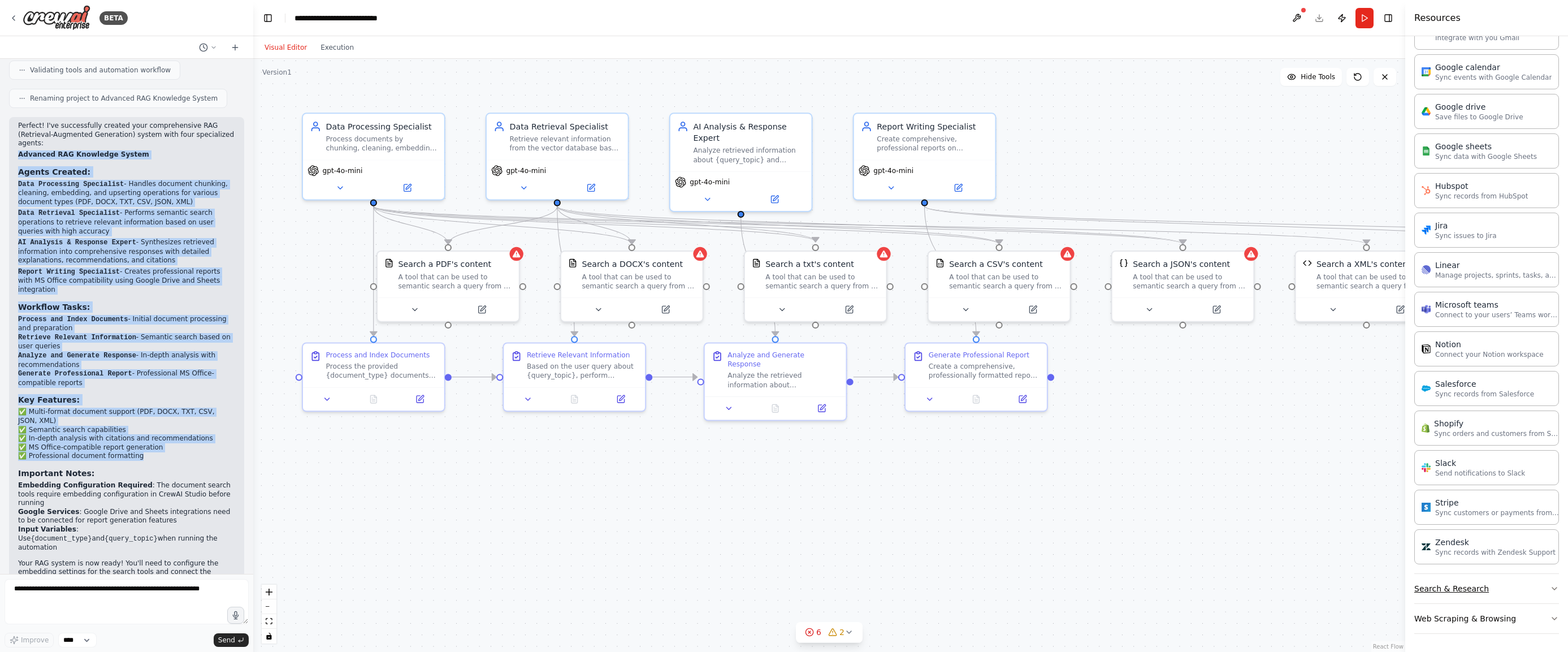
click at [1518, 586] on button "Search & Research" at bounding box center [1486, 588] width 145 height 29
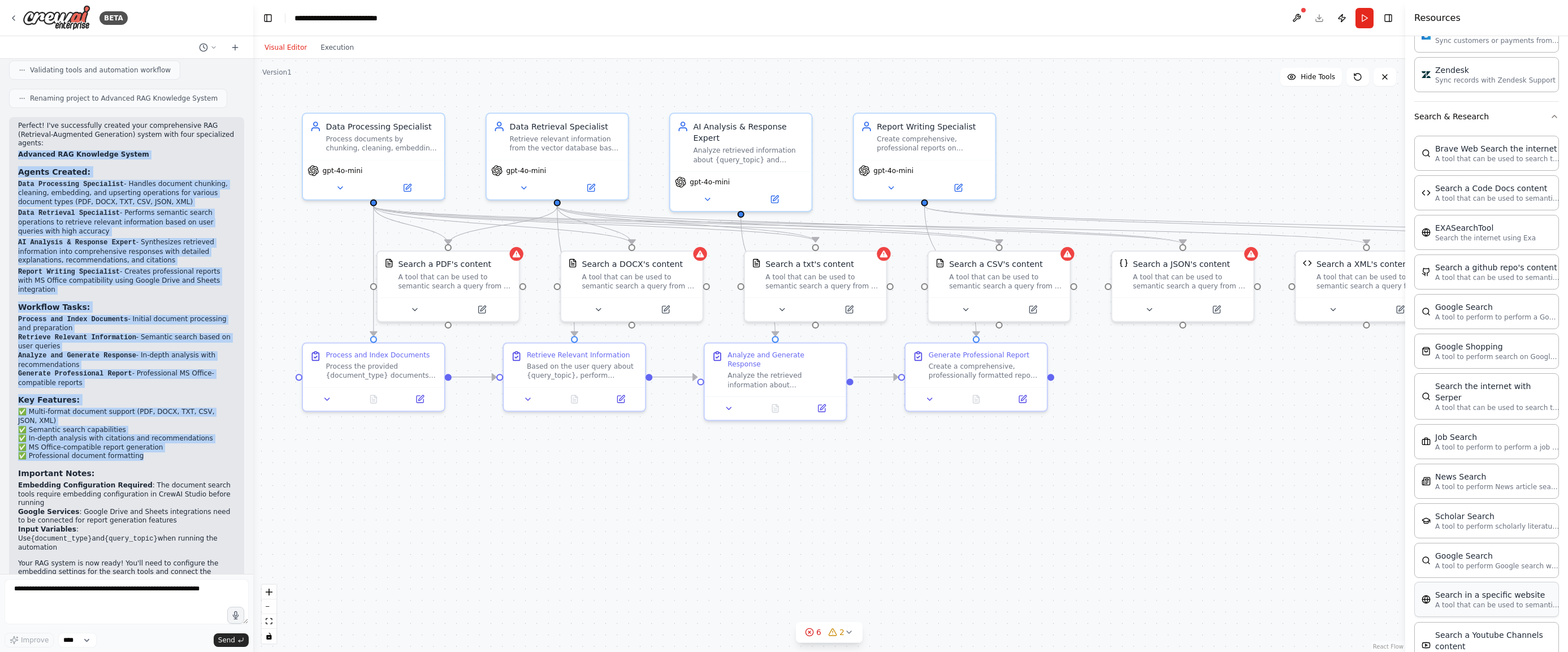
scroll to position [1589, 0]
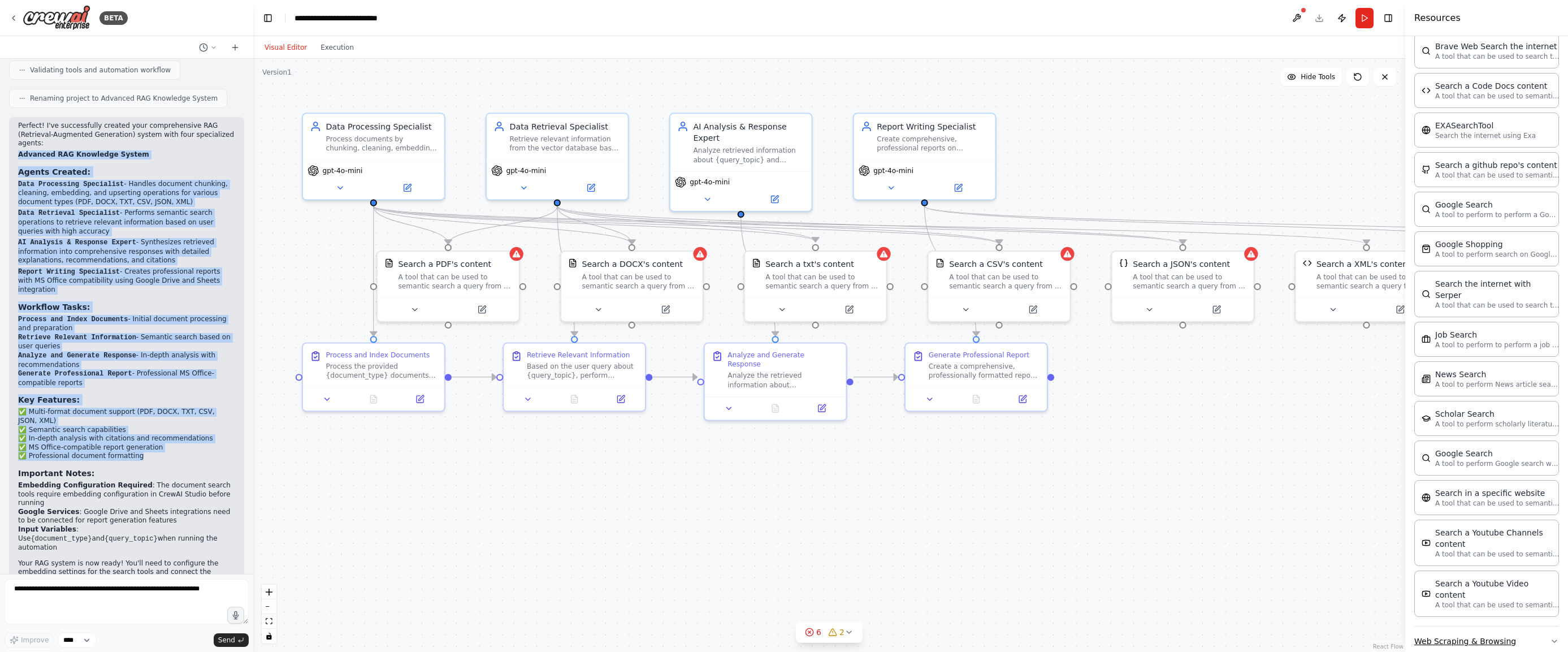
click at [1505, 627] on button "Web Scraping & Browsing" at bounding box center [1486, 641] width 145 height 29
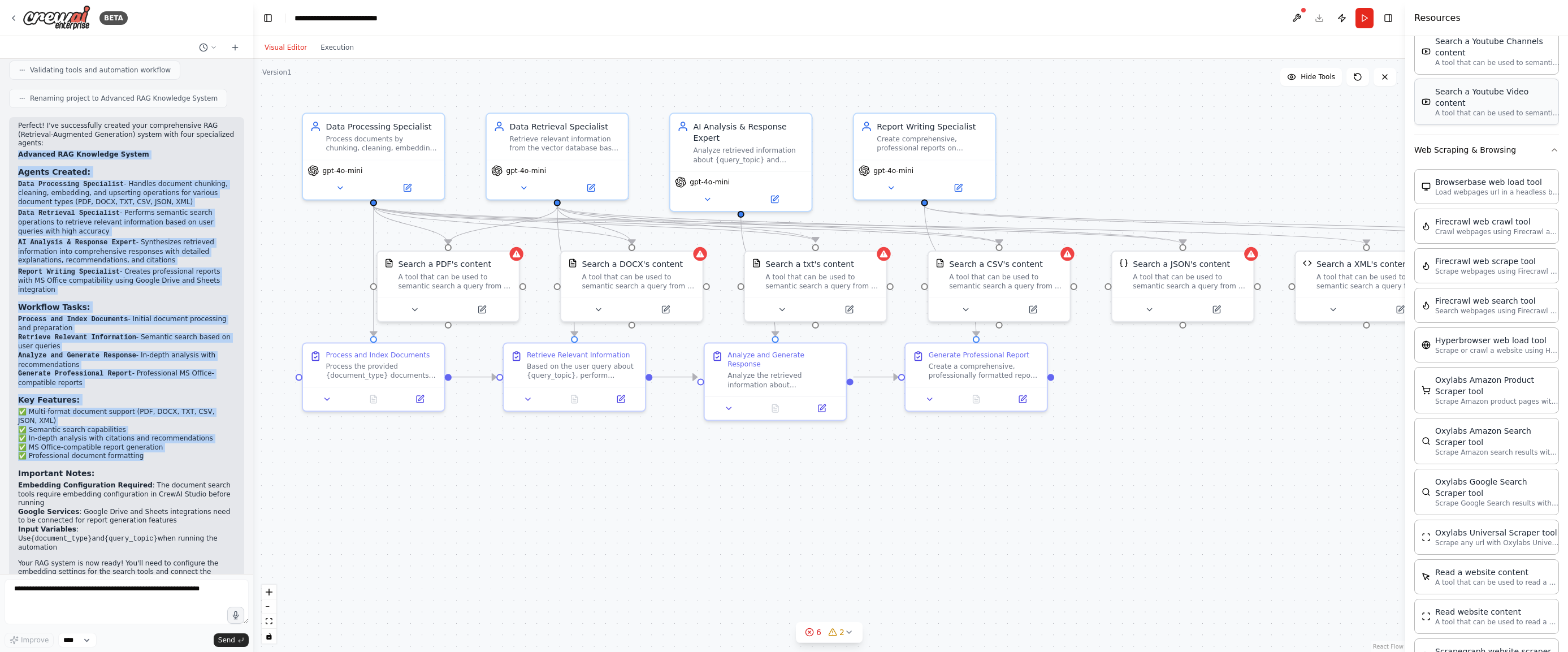
scroll to position [2185, 0]
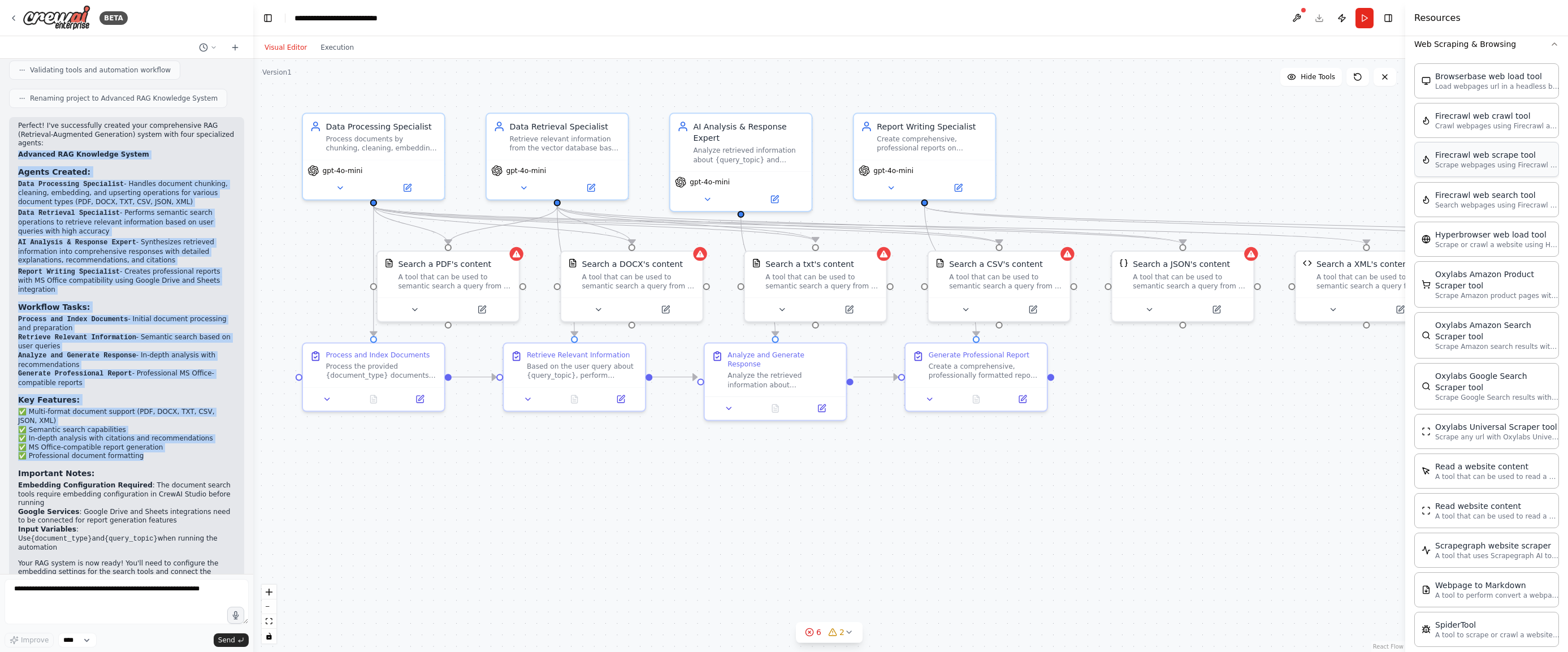
click at [1486, 147] on div "Firecrawl web scrape tool Scrape webpages using Firecrawl and return the conten…" at bounding box center [1486, 159] width 145 height 35
click at [527, 399] on icon at bounding box center [529, 397] width 9 height 9
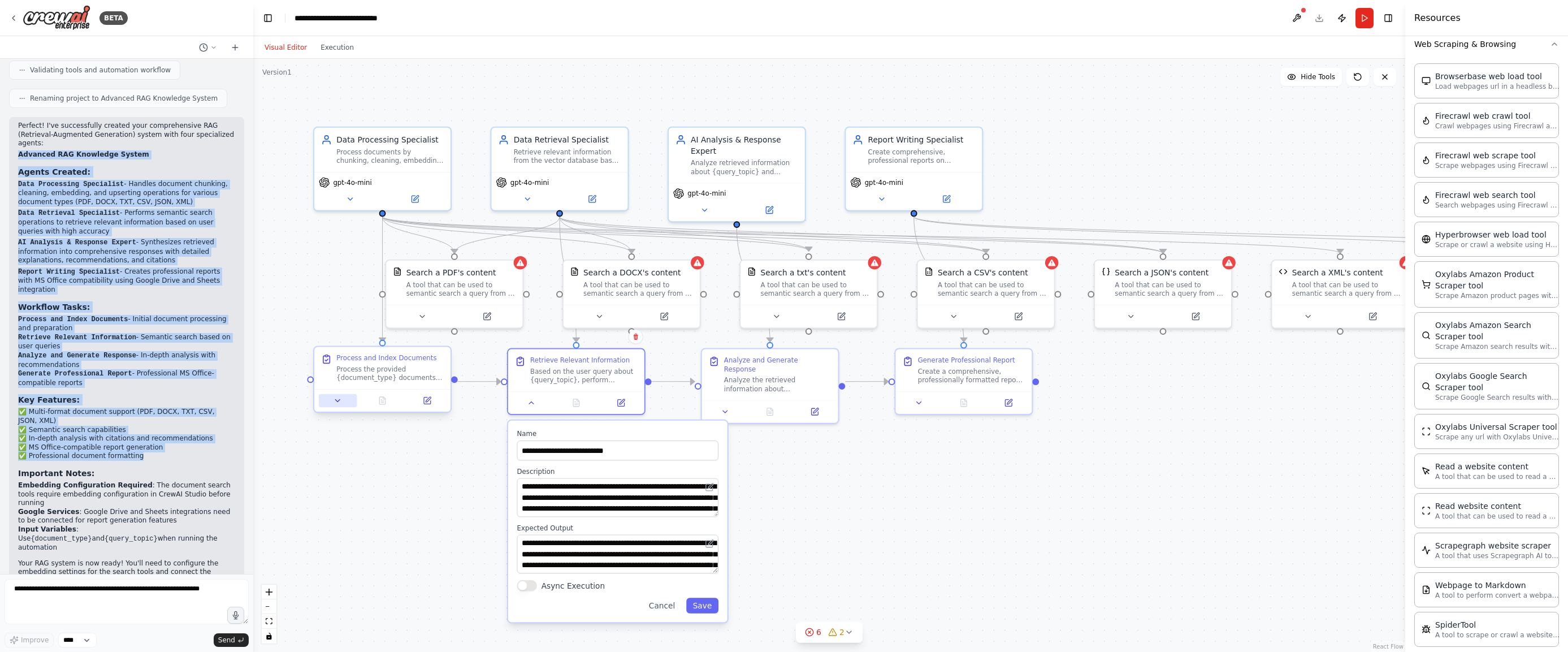
click at [342, 403] on icon at bounding box center [338, 401] width 9 height 9
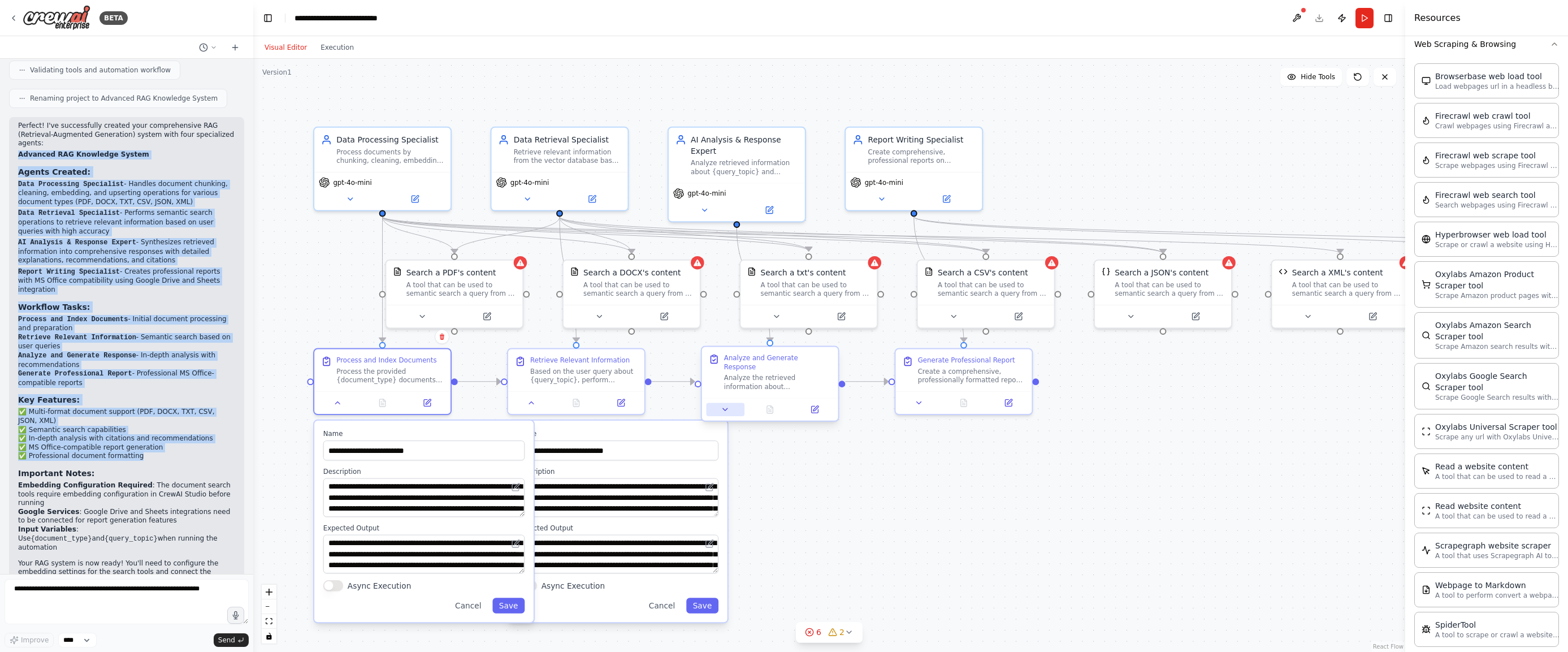
click at [725, 405] on icon at bounding box center [726, 410] width 9 height 9
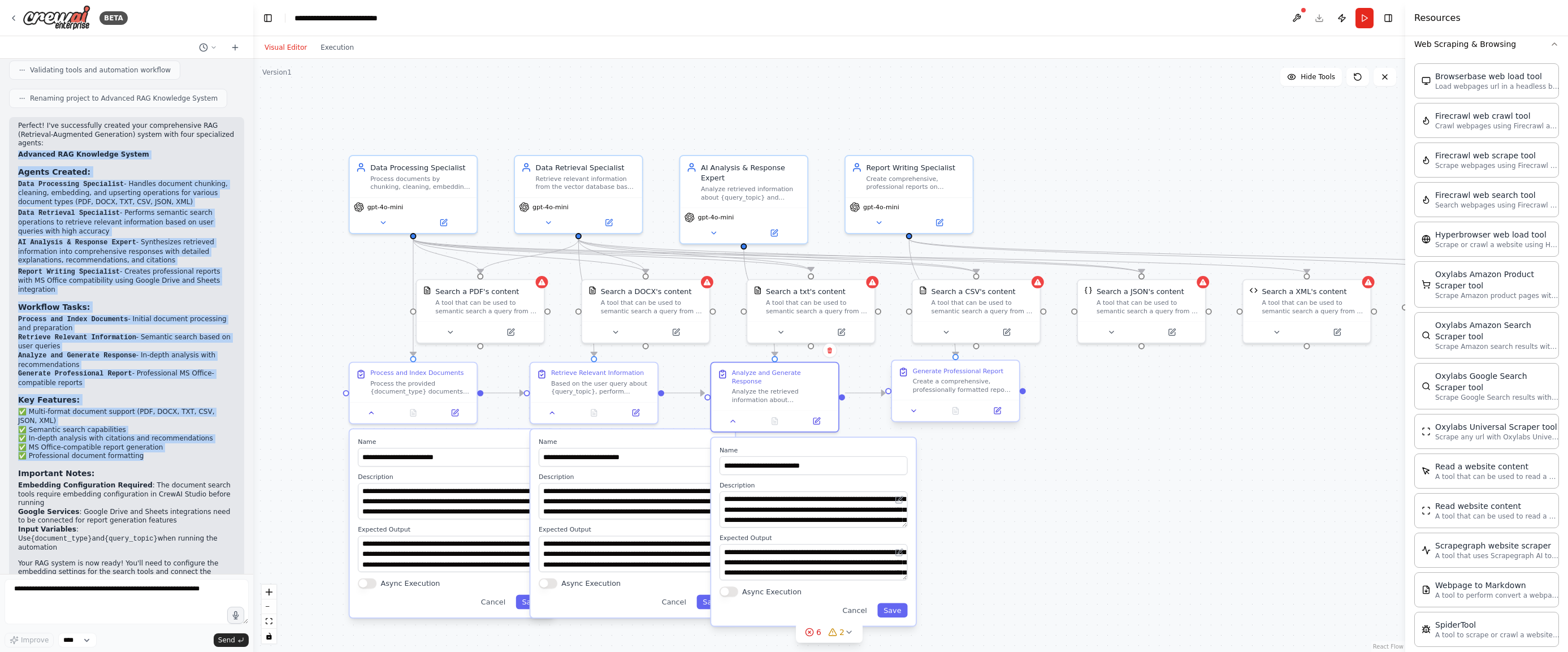
click at [919, 420] on div at bounding box center [955, 411] width 127 height 21
click at [915, 414] on button at bounding box center [914, 410] width 36 height 12
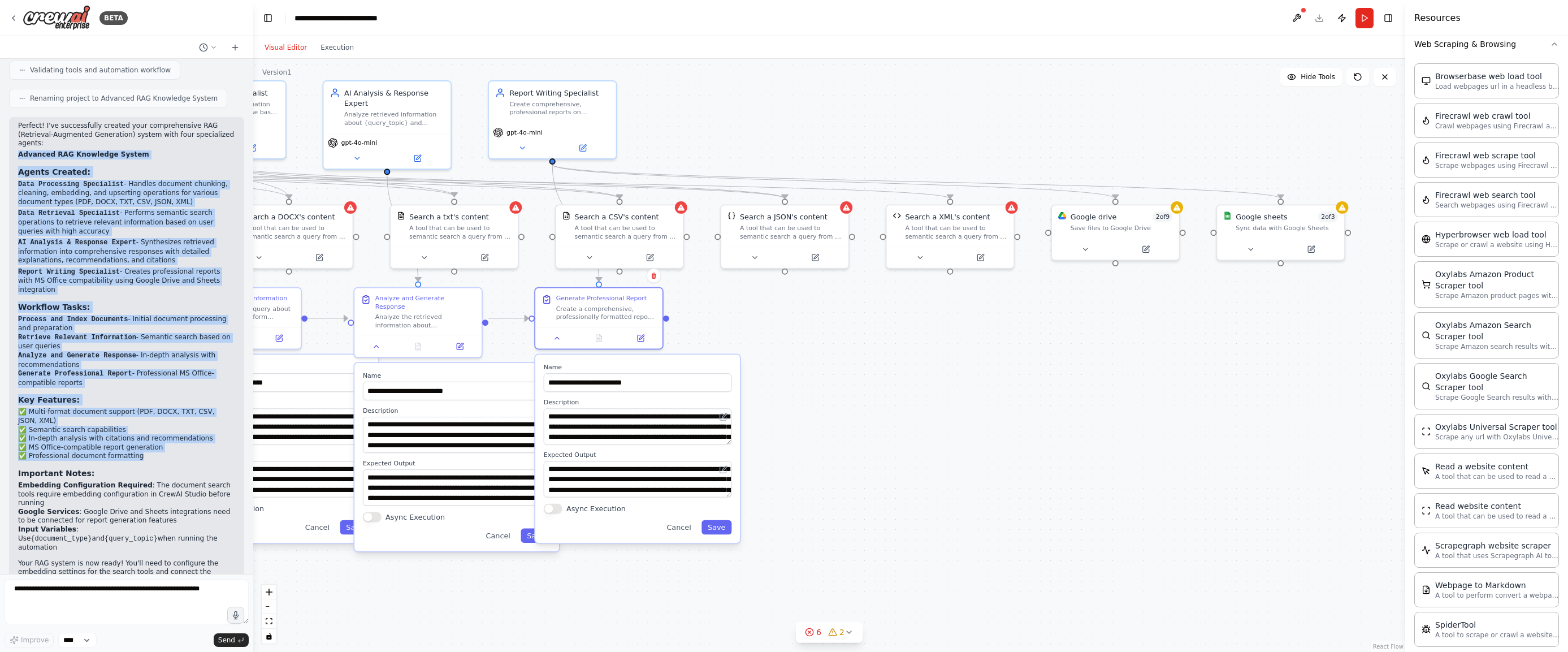
drag, startPoint x: 1281, startPoint y: 484, endPoint x: 924, endPoint y: 410, distance: 364.6
click at [924, 410] on div ".deletable-edge-delete-btn { width: 20px; height: 20px; border: 0px solid #ffff…" at bounding box center [829, 356] width 1152 height 594
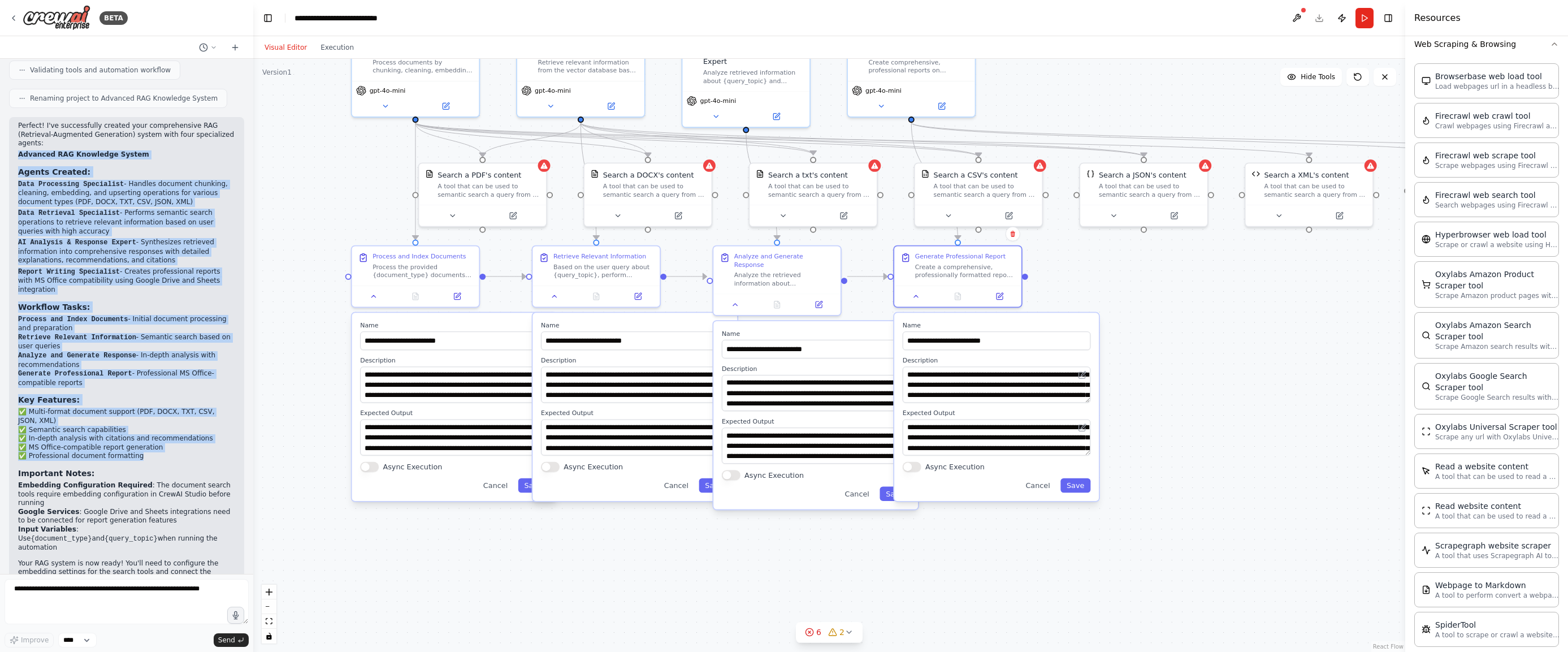
drag, startPoint x: 884, startPoint y: 378, endPoint x: 1243, endPoint y: 335, distance: 361.6
click at [1243, 335] on div ".deletable-edge-delete-btn { width: 20px; height: 20px; border: 0px solid #ffff…" at bounding box center [829, 356] width 1152 height 594
click at [456, 211] on button at bounding box center [453, 213] width 58 height 12
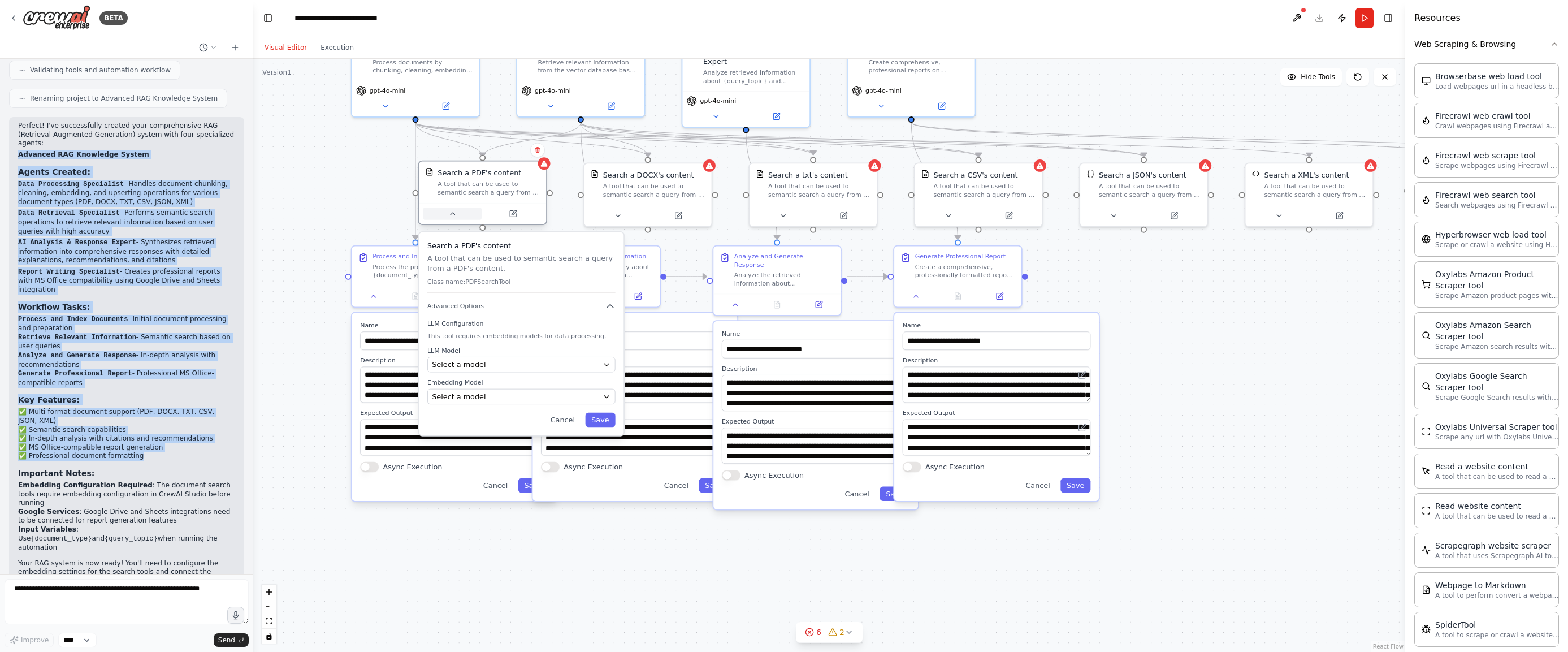
click at [456, 211] on button at bounding box center [453, 213] width 58 height 12
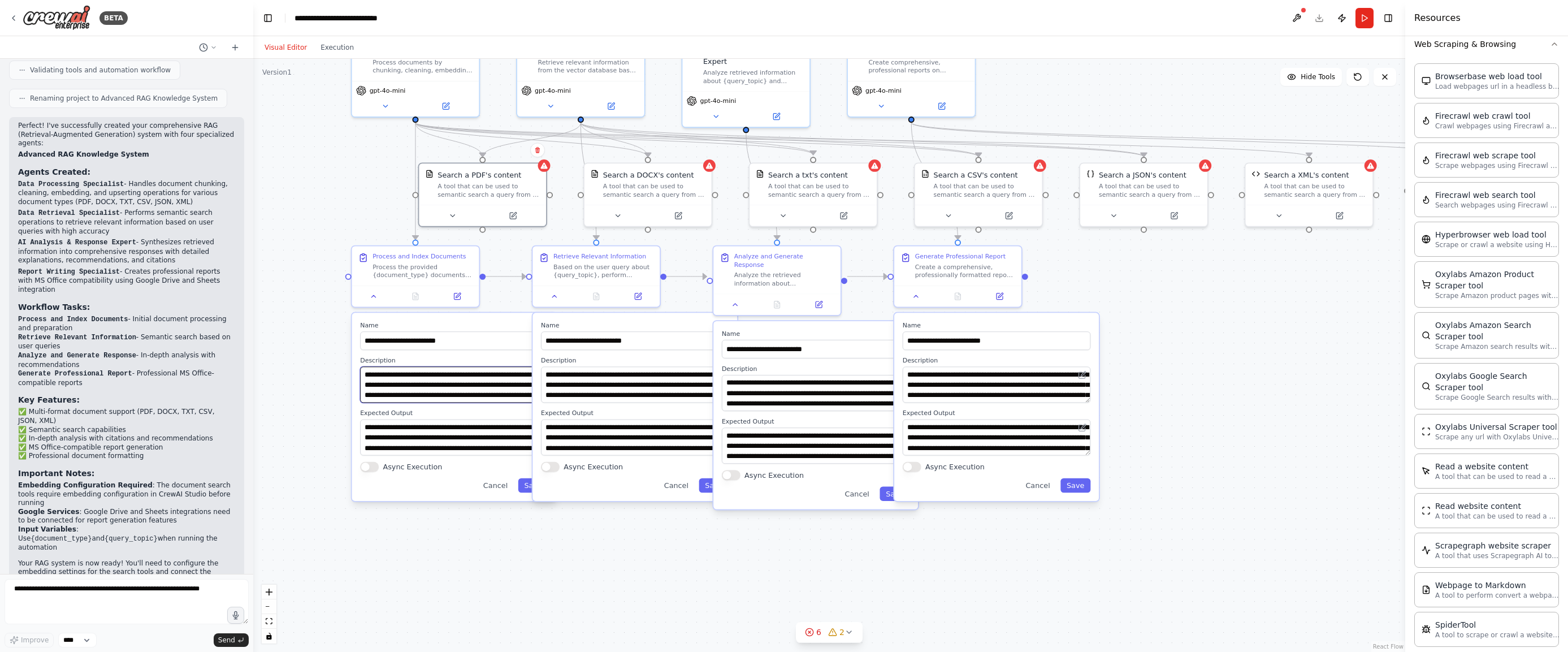
click at [455, 395] on textarea "**********" at bounding box center [454, 384] width 188 height 37
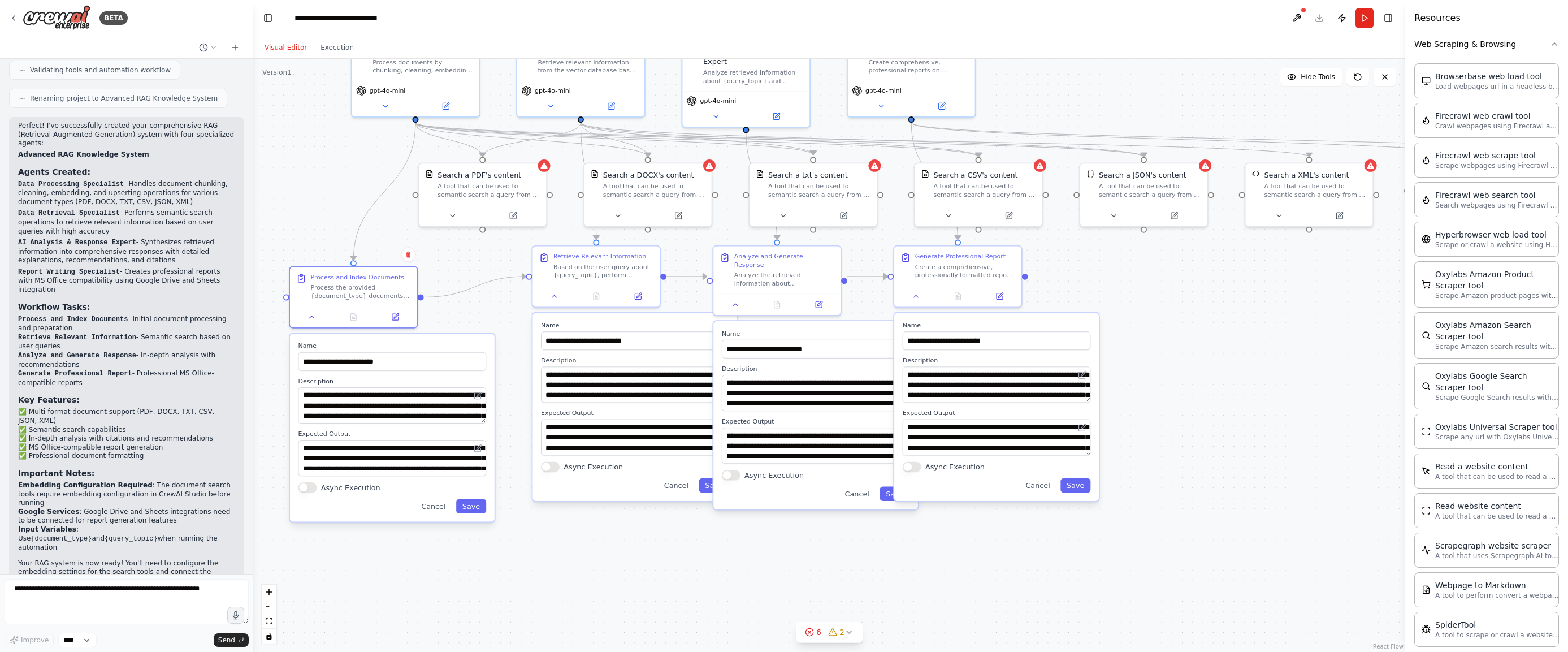
drag, startPoint x: 505, startPoint y: 321, endPoint x: 447, endPoint y: 337, distance: 60.2
click at [447, 337] on div "**********" at bounding box center [392, 427] width 205 height 188
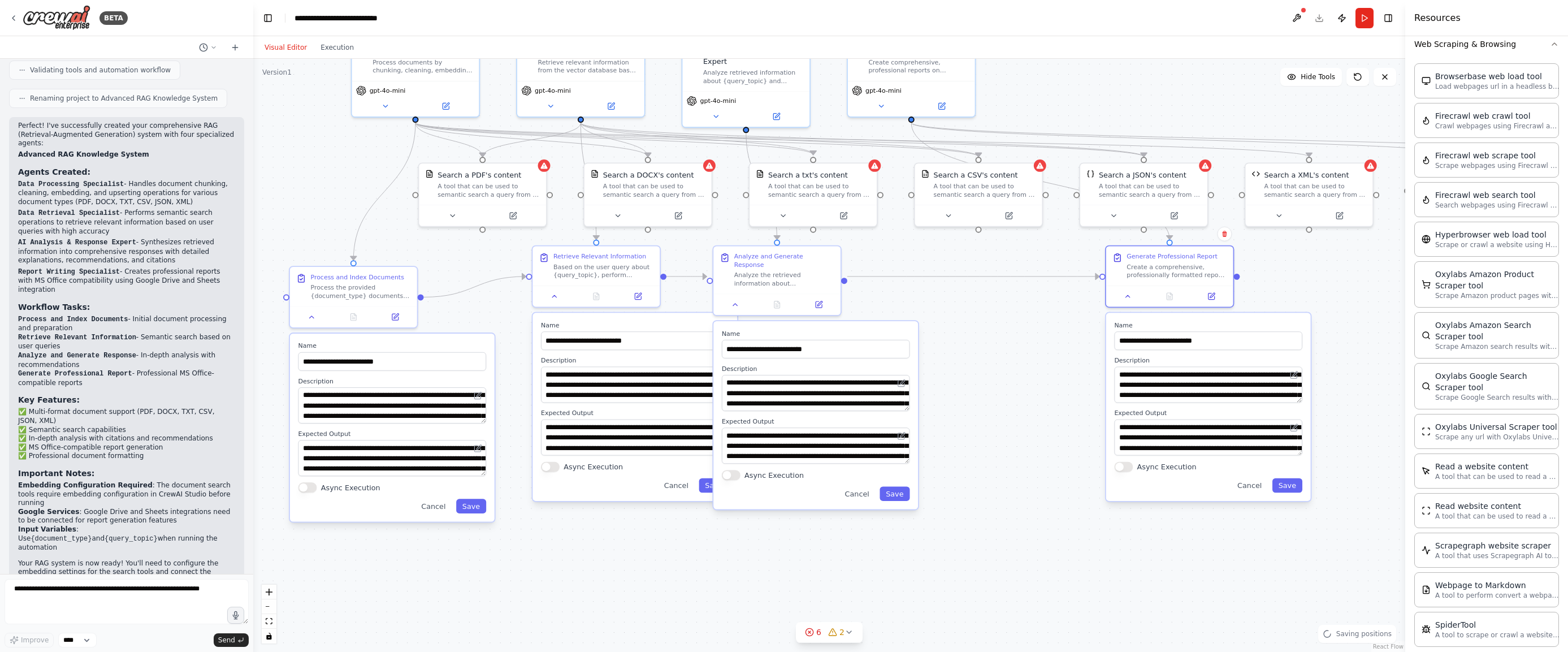
drag, startPoint x: 992, startPoint y: 321, endPoint x: 1207, endPoint y: 320, distance: 215.0
click at [1207, 320] on div "**********" at bounding box center [1208, 407] width 205 height 188
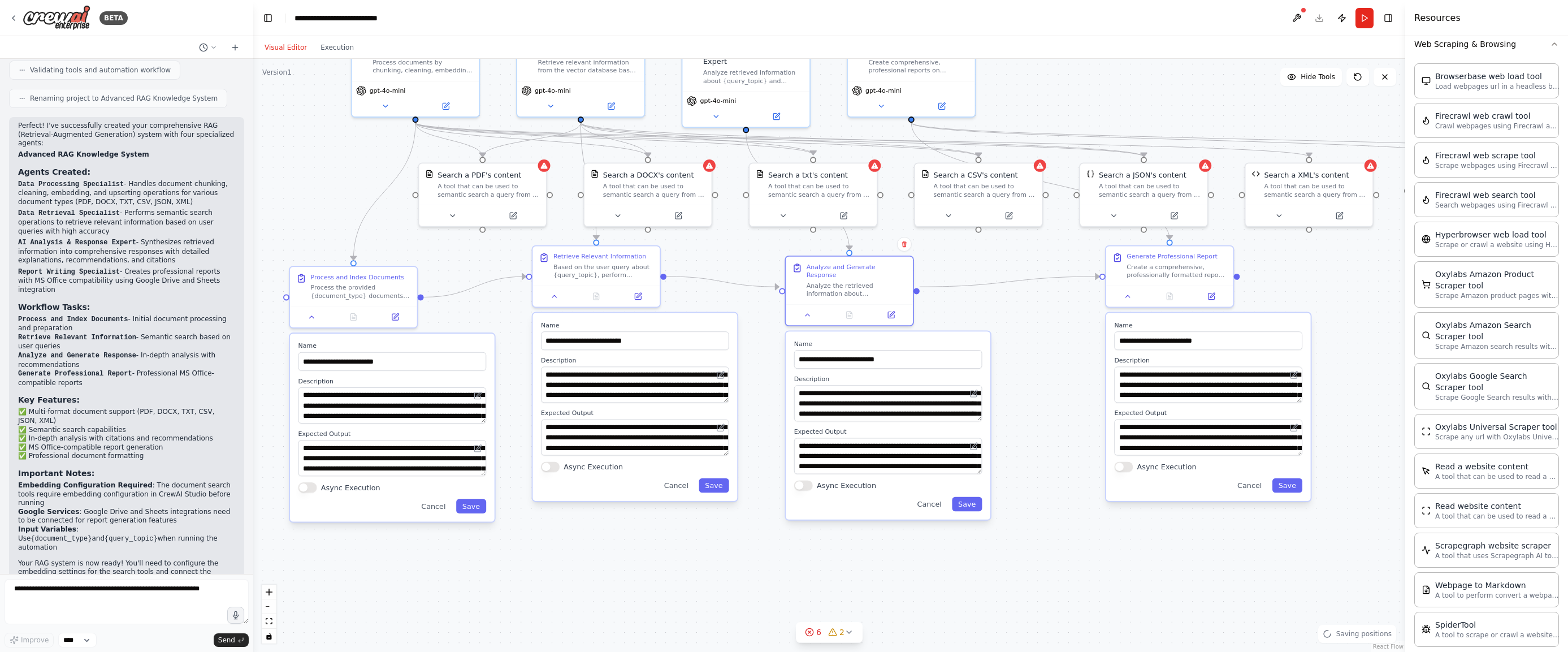
drag, startPoint x: 863, startPoint y: 326, endPoint x: 937, endPoint y: 338, distance: 75.0
click at [937, 340] on label "Name" at bounding box center [888, 344] width 188 height 8
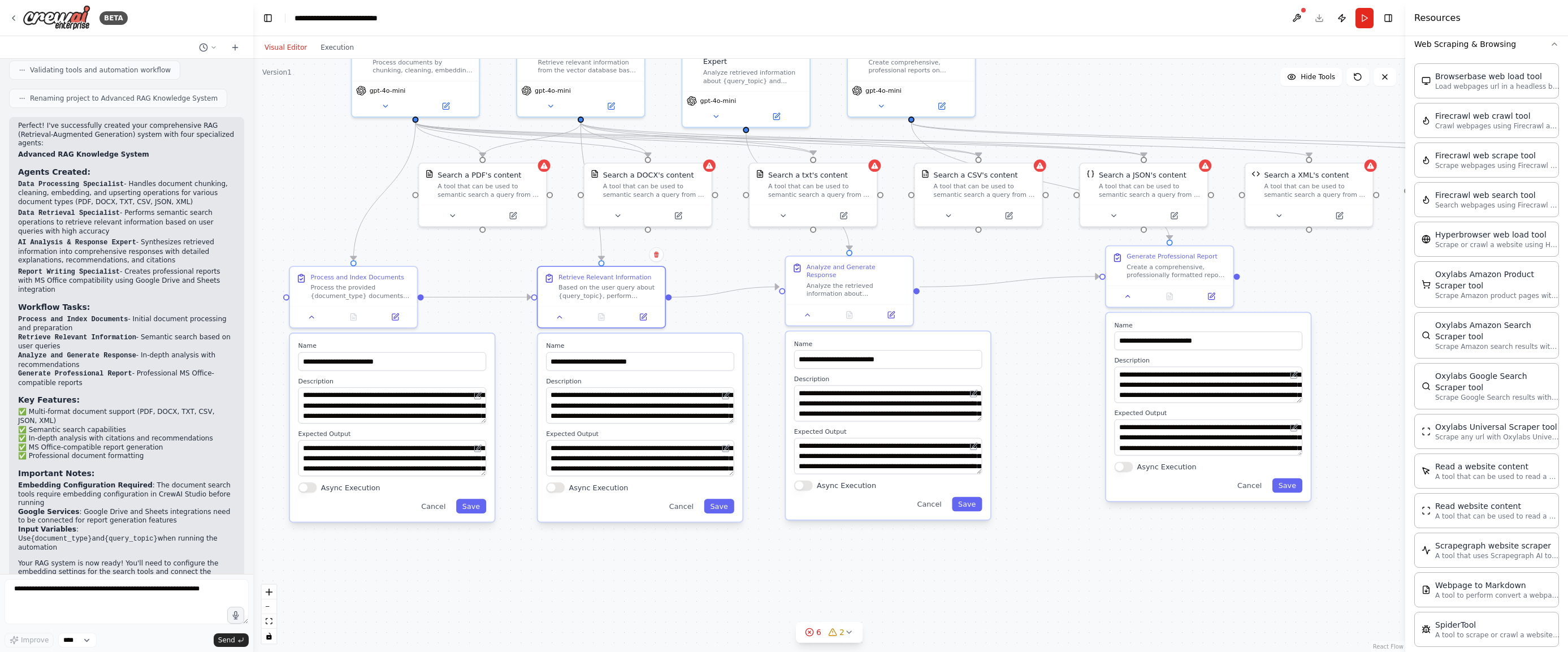
drag, startPoint x: 705, startPoint y: 323, endPoint x: 706, endPoint y: 343, distance: 20.0
click at [706, 343] on label "Name" at bounding box center [640, 346] width 188 height 8
click at [445, 218] on button at bounding box center [453, 213] width 58 height 12
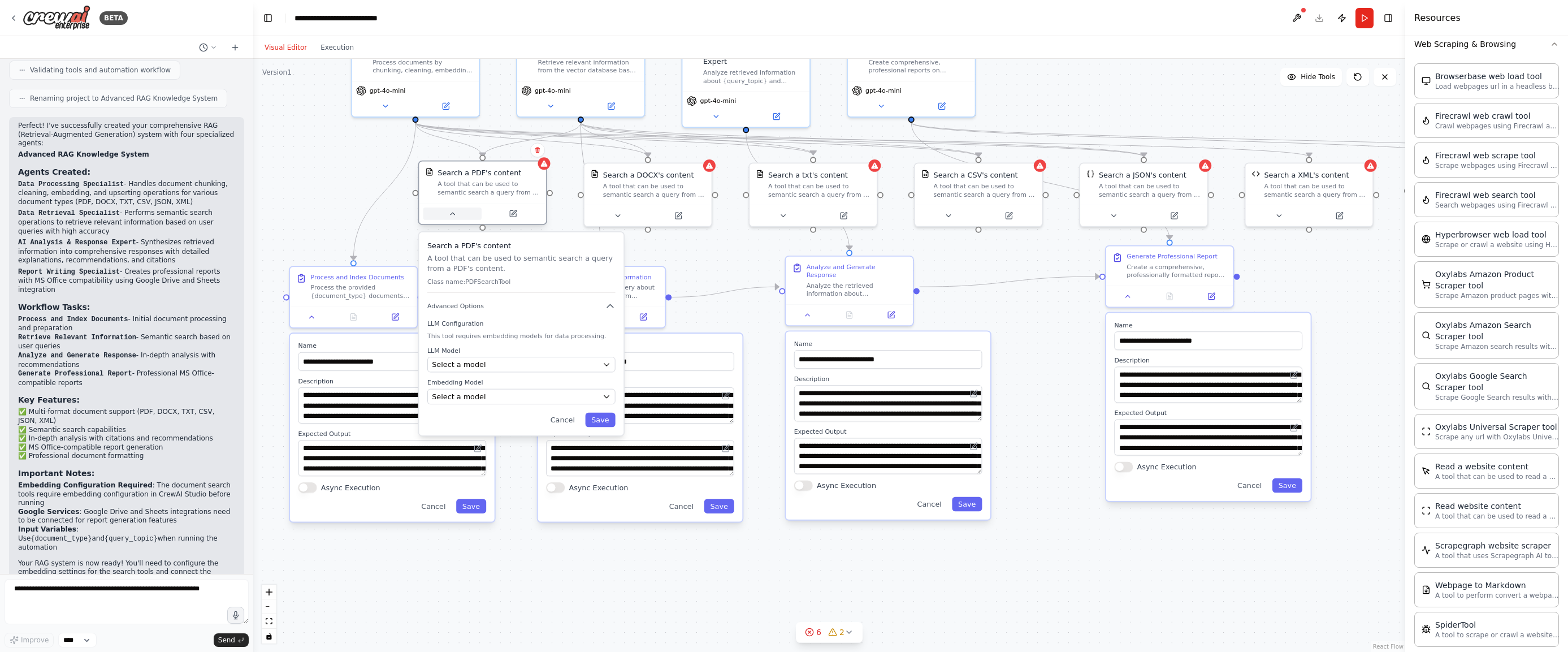
click at [445, 218] on button at bounding box center [453, 213] width 58 height 12
